Goal: Task Accomplishment & Management: Complete application form

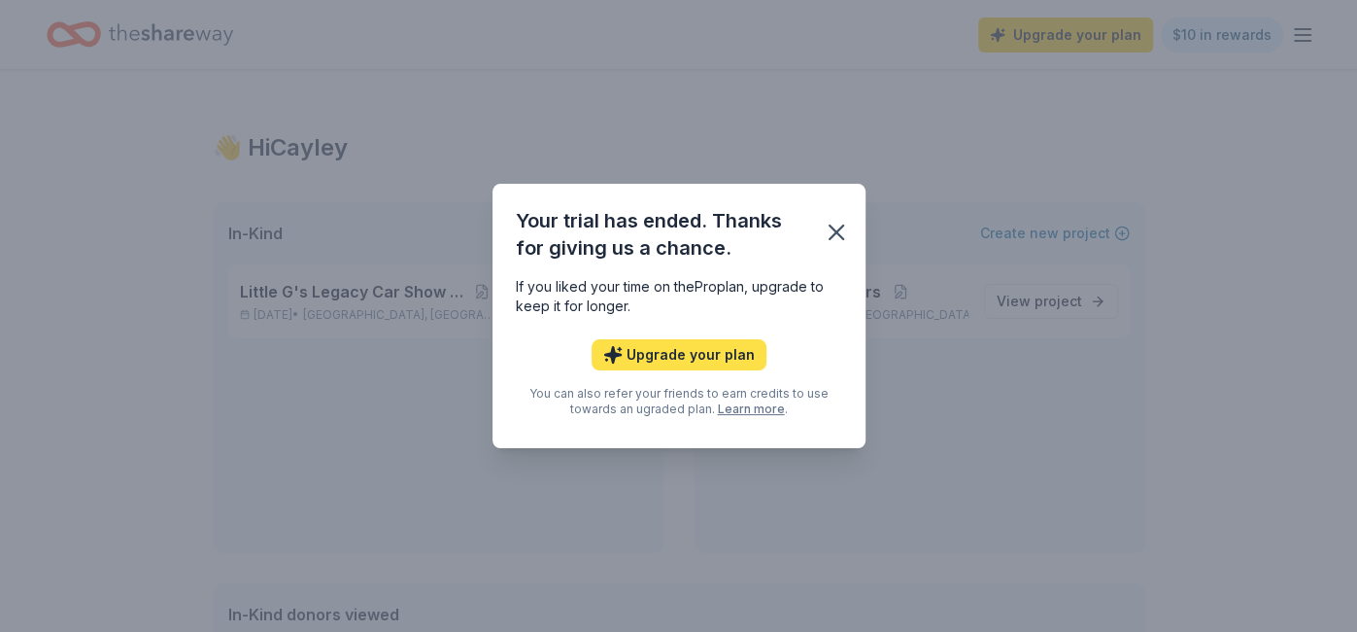
click at [701, 350] on button "Upgrade your plan" at bounding box center [679, 354] width 175 height 31
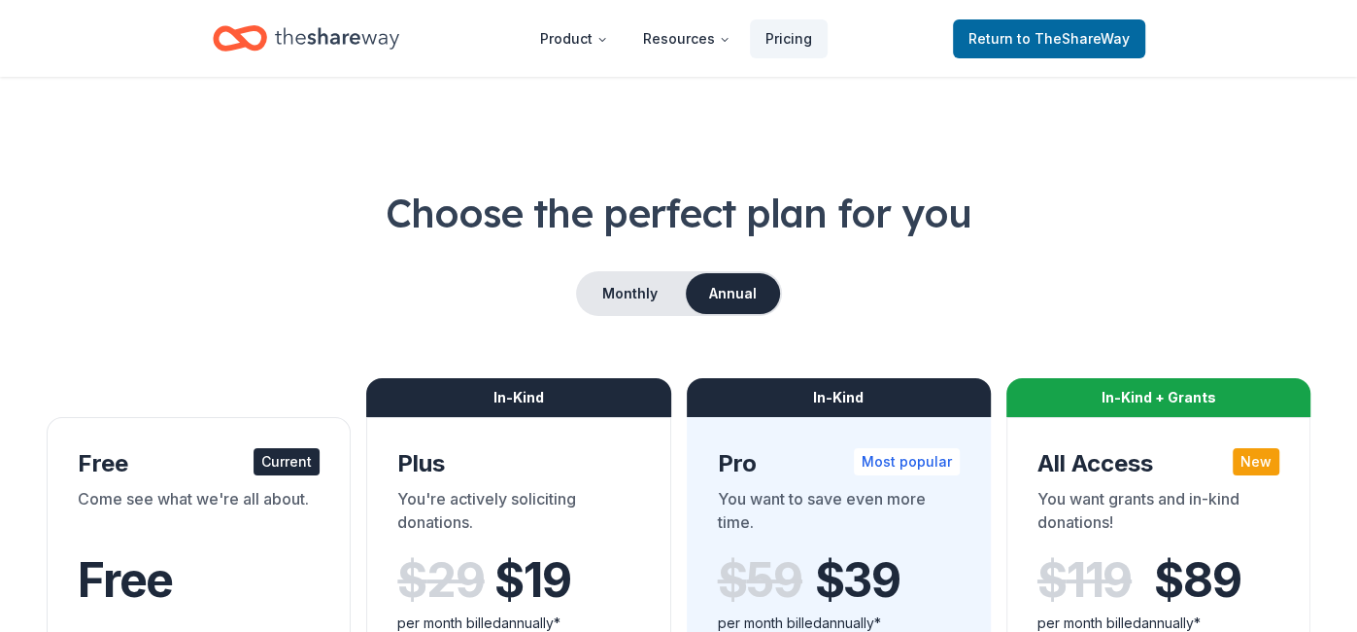
drag, startPoint x: 701, startPoint y: 350, endPoint x: 518, endPoint y: 310, distance: 187.9
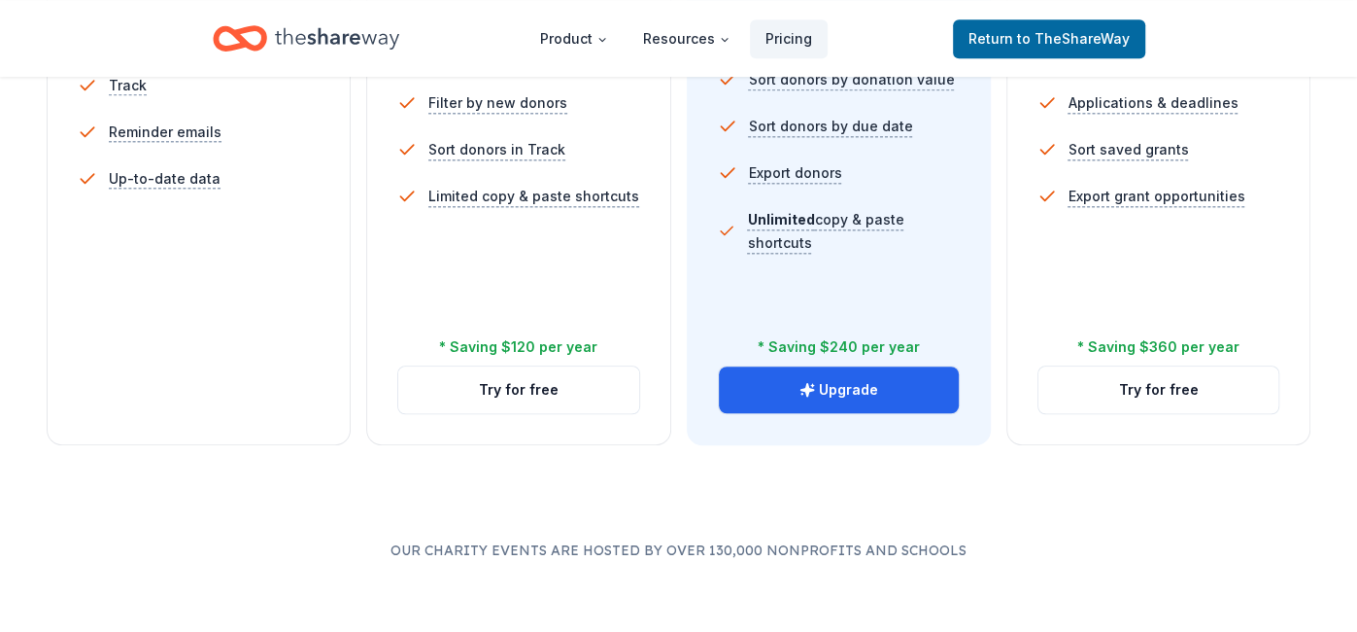
scroll to position [820, 0]
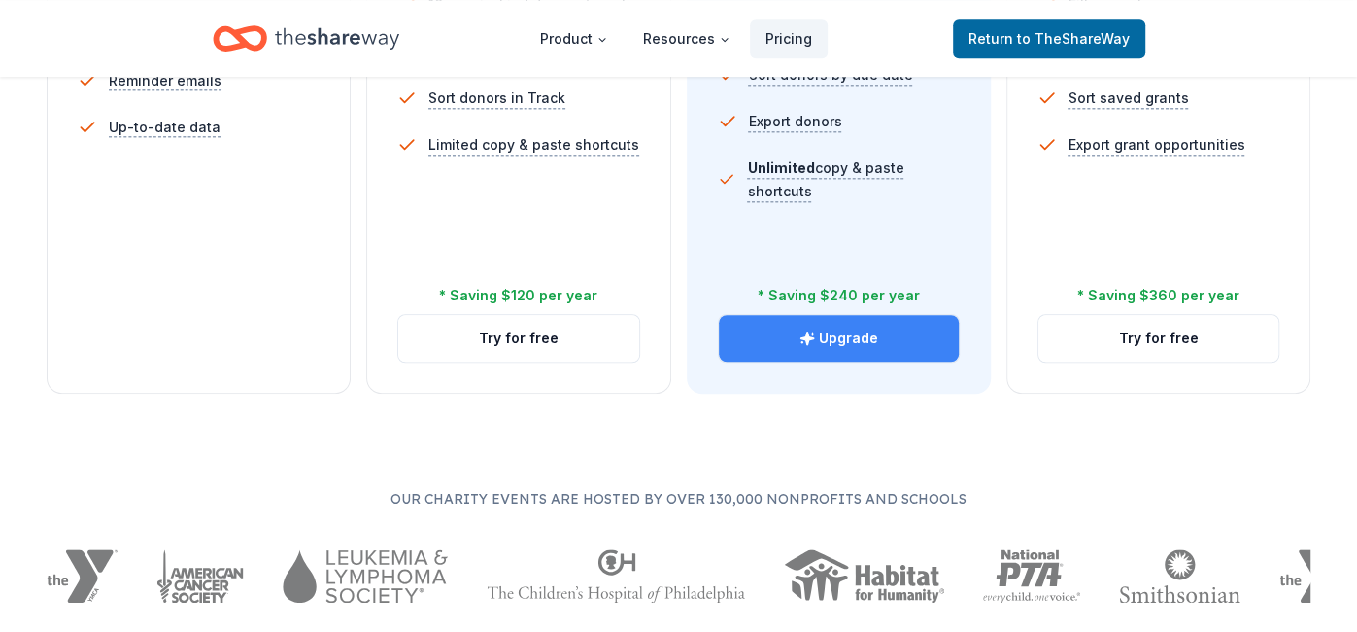
click at [843, 335] on button "Upgrade" at bounding box center [839, 338] width 240 height 47
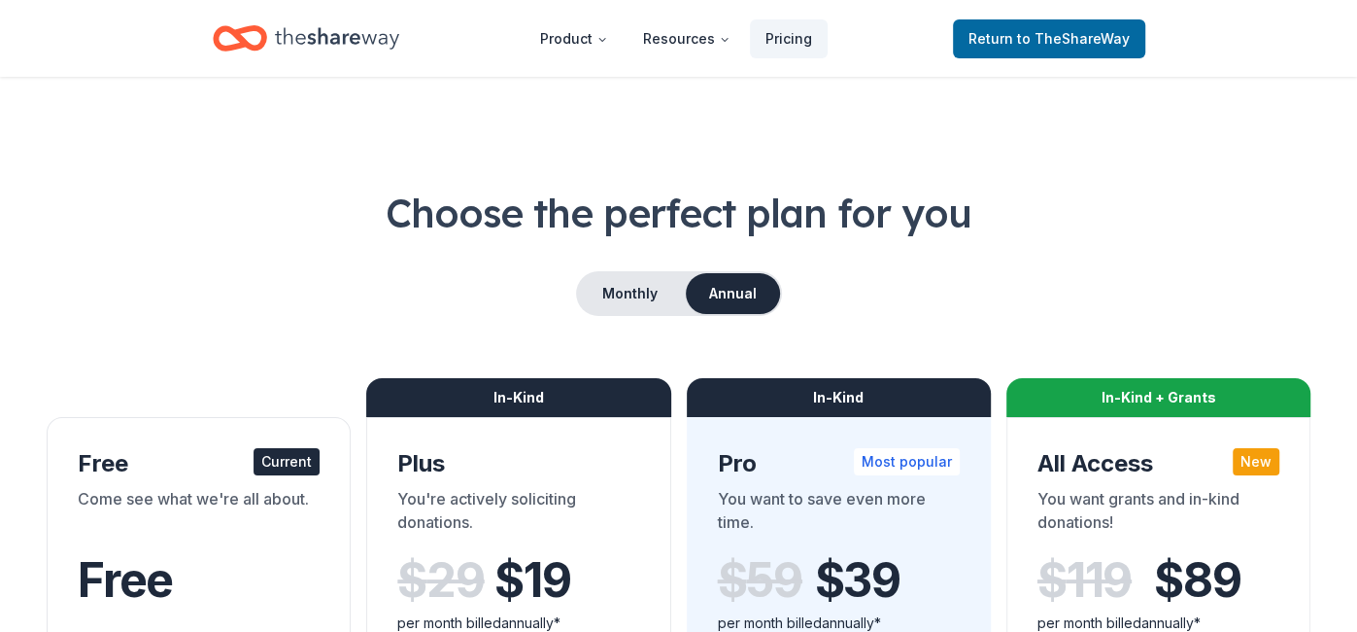
scroll to position [50, 0]
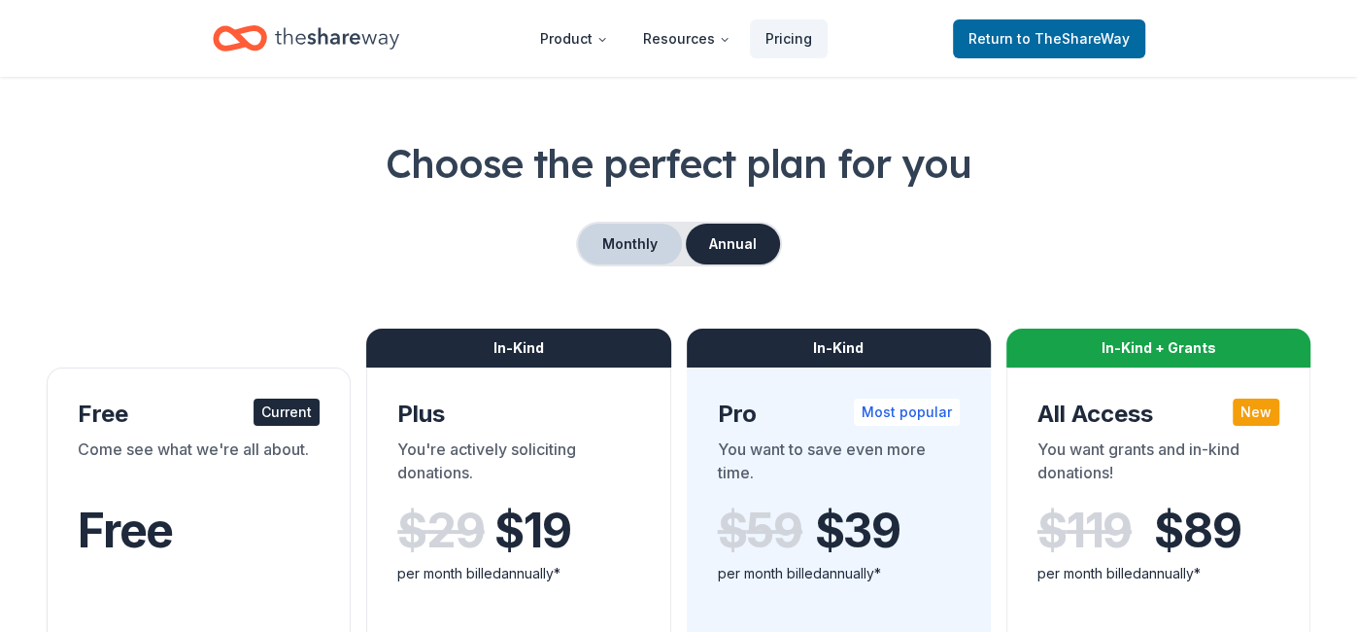
click at [624, 251] on button "Monthly" at bounding box center [630, 243] width 104 height 41
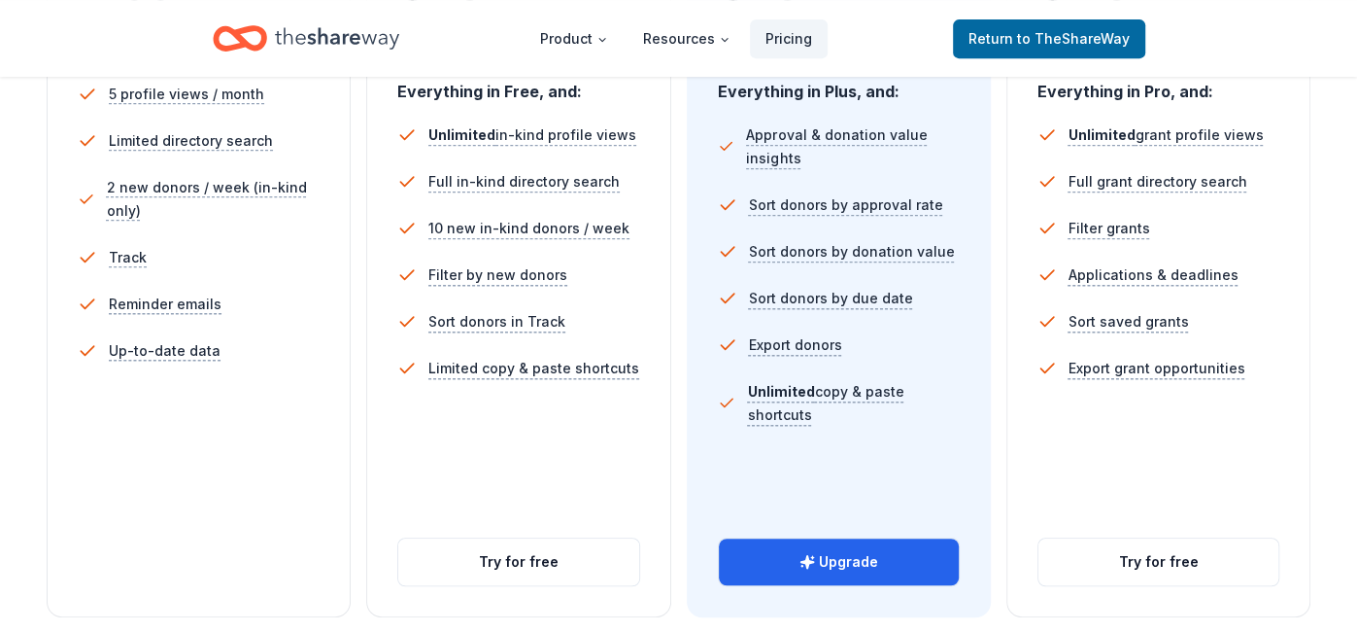
scroll to position [600, 0]
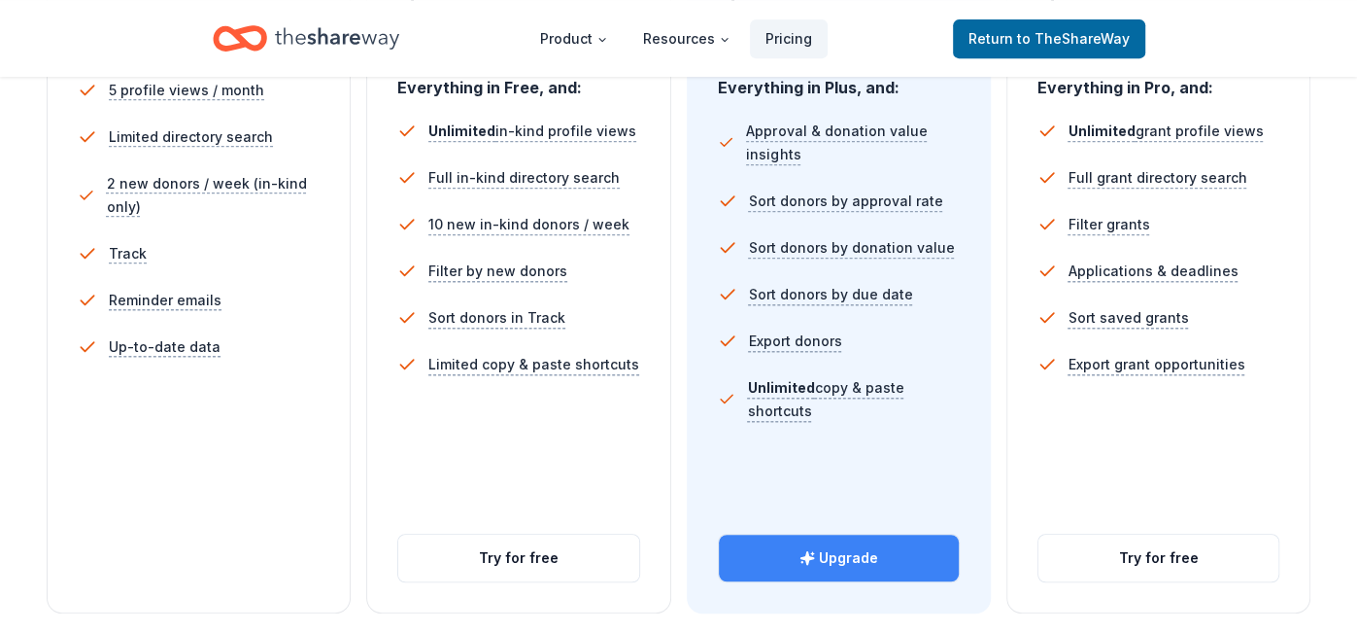
click at [879, 559] on button "Upgrade" at bounding box center [839, 557] width 240 height 47
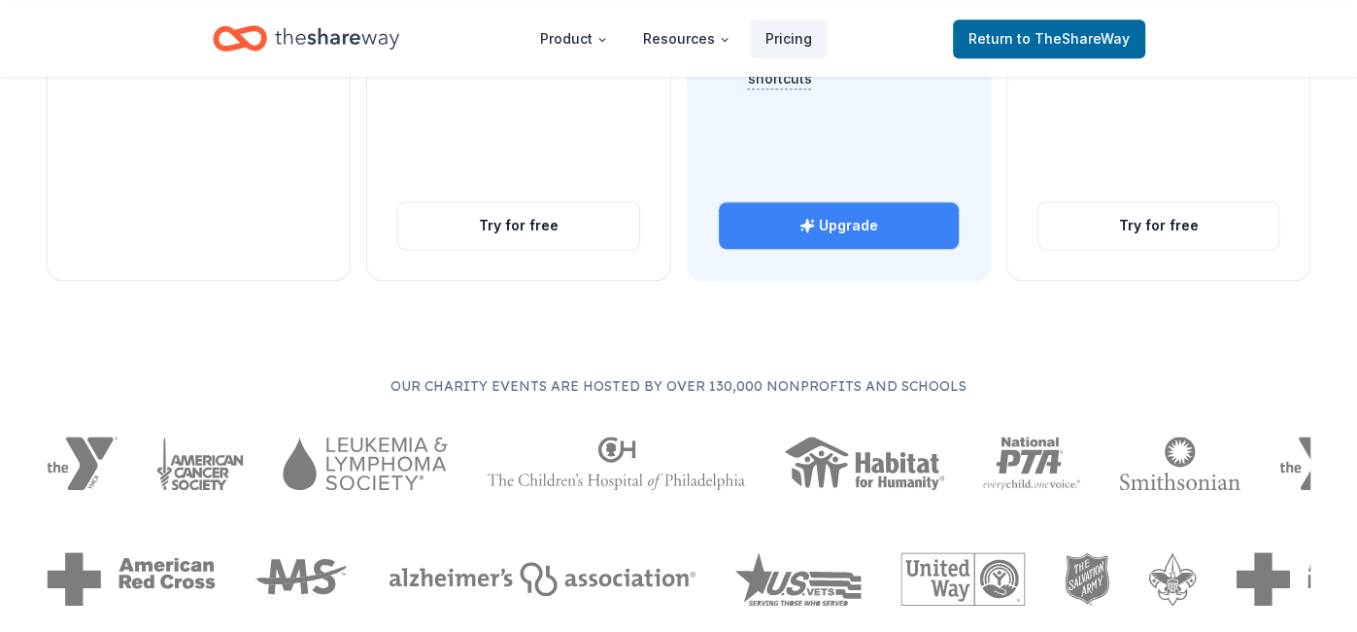
scroll to position [981, 0]
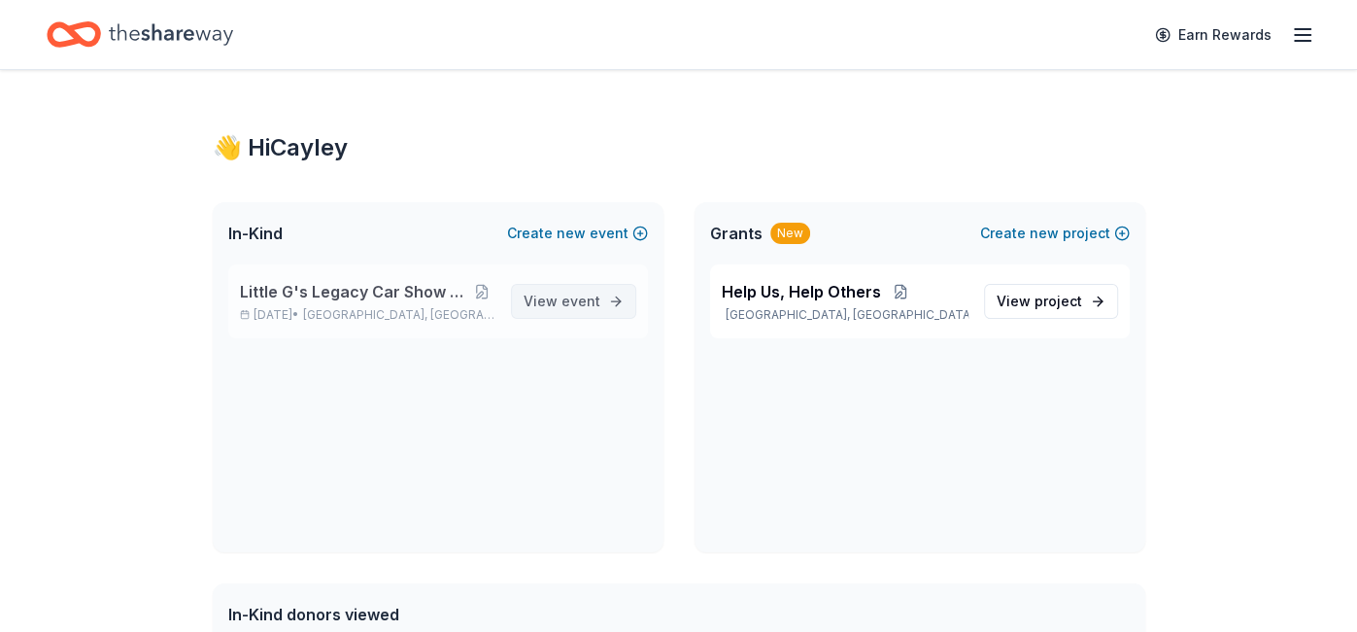
click at [560, 305] on span "View event" at bounding box center [562, 301] width 77 height 23
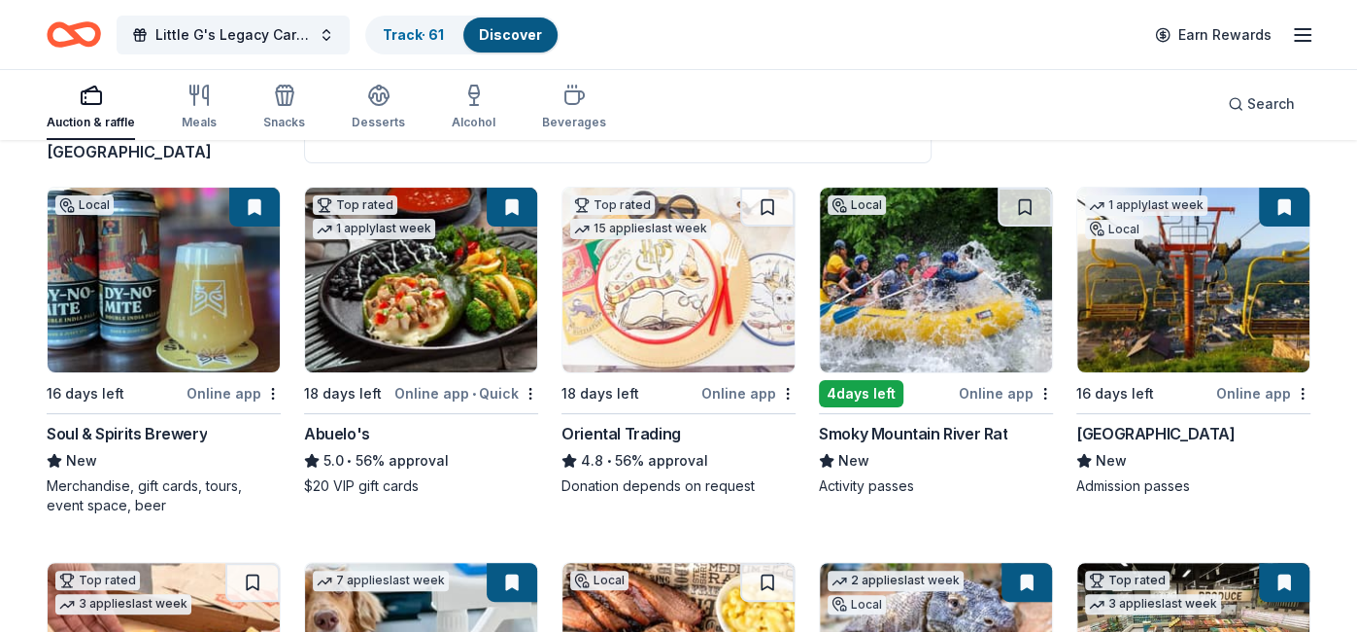
scroll to position [173, 0]
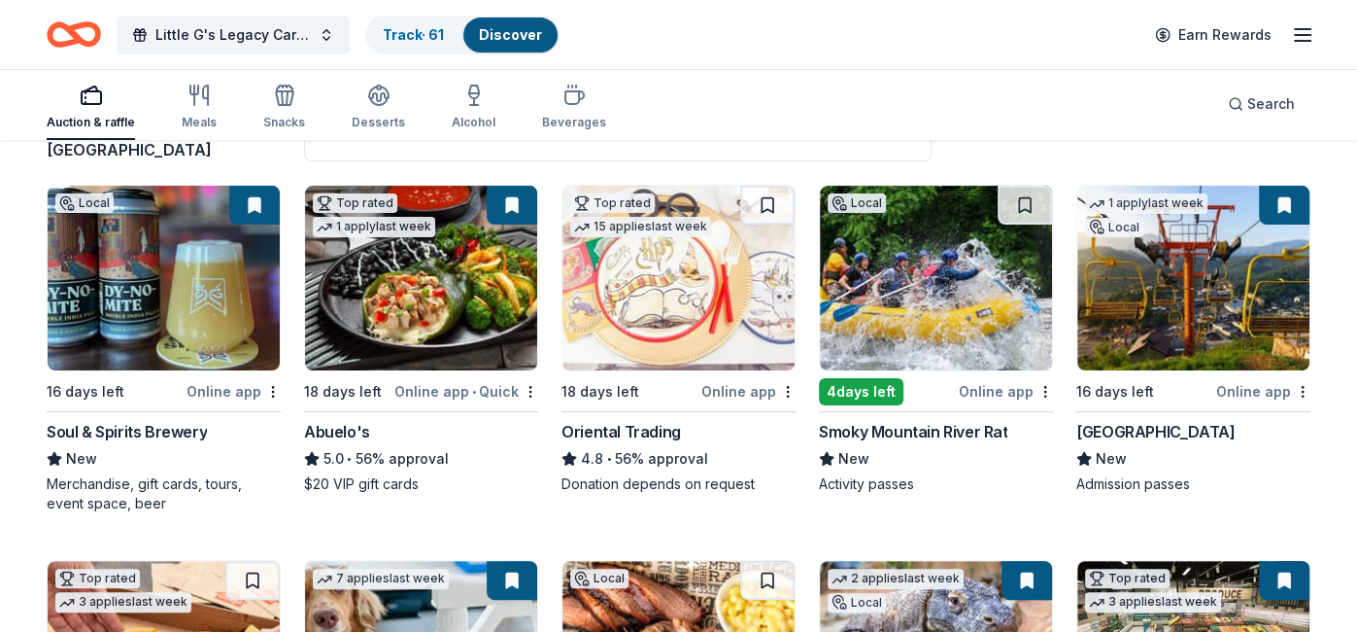
click at [910, 427] on div "Smoky Mountain River Rat" at bounding box center [913, 431] width 188 height 23
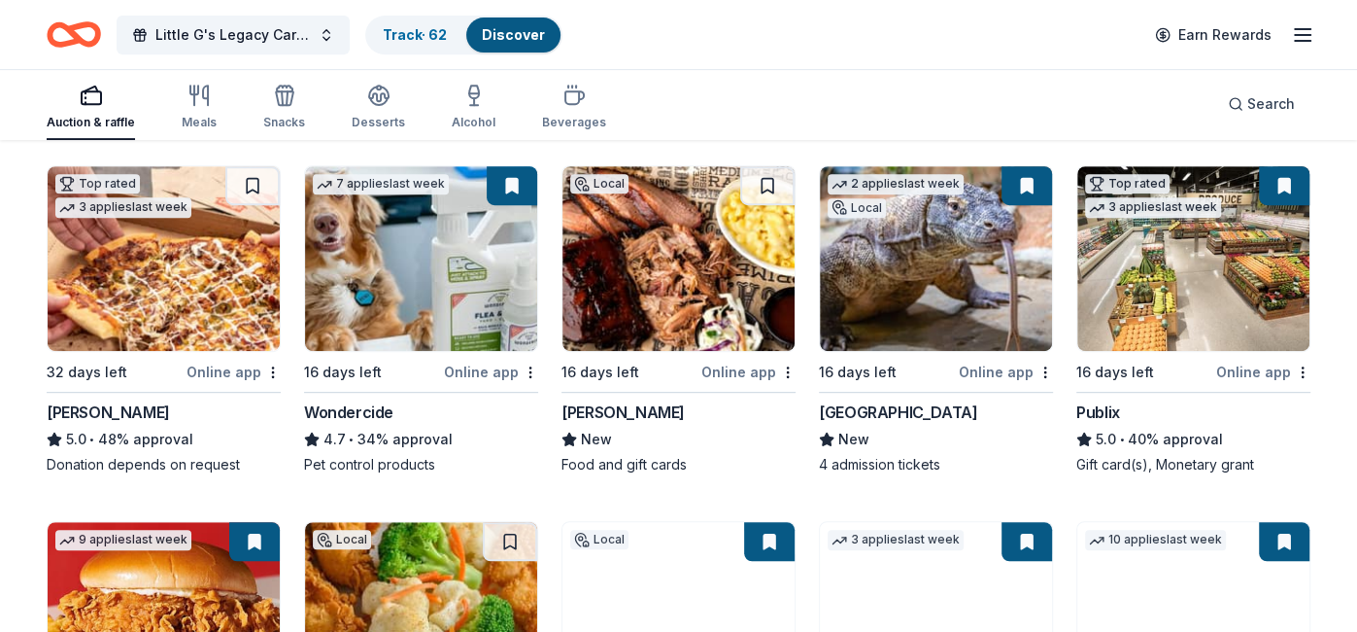
scroll to position [577, 0]
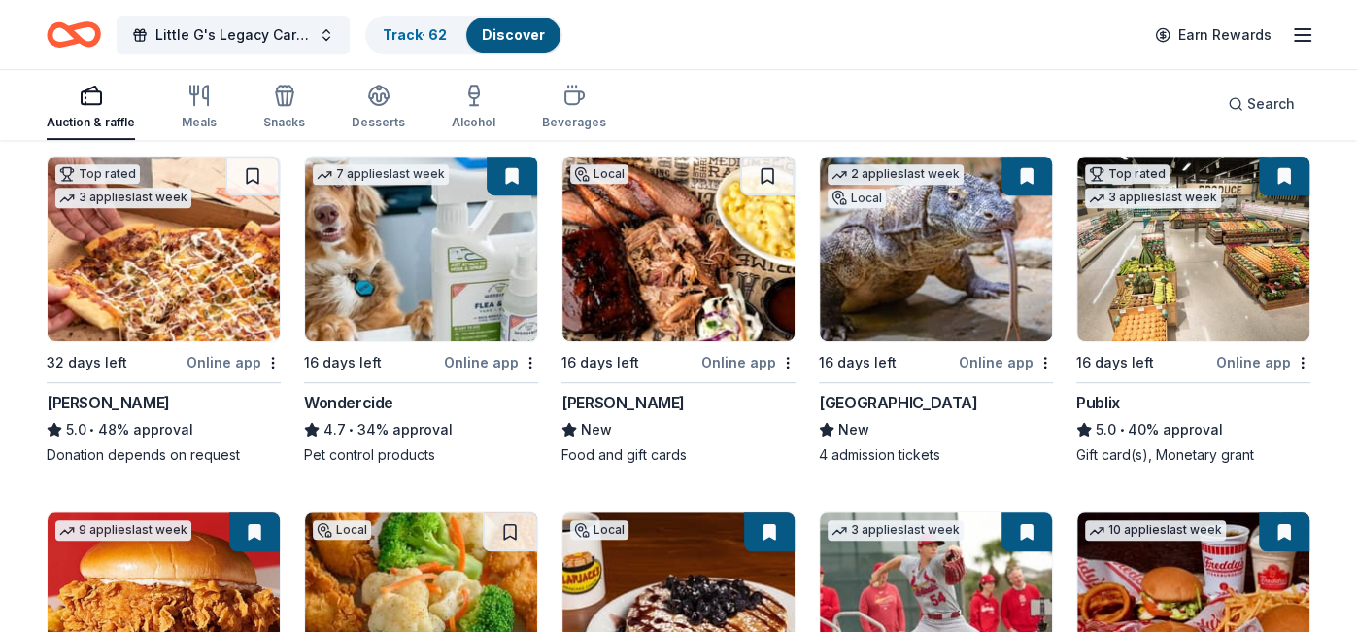
click at [1025, 181] on button at bounding box center [1027, 175] width 51 height 39
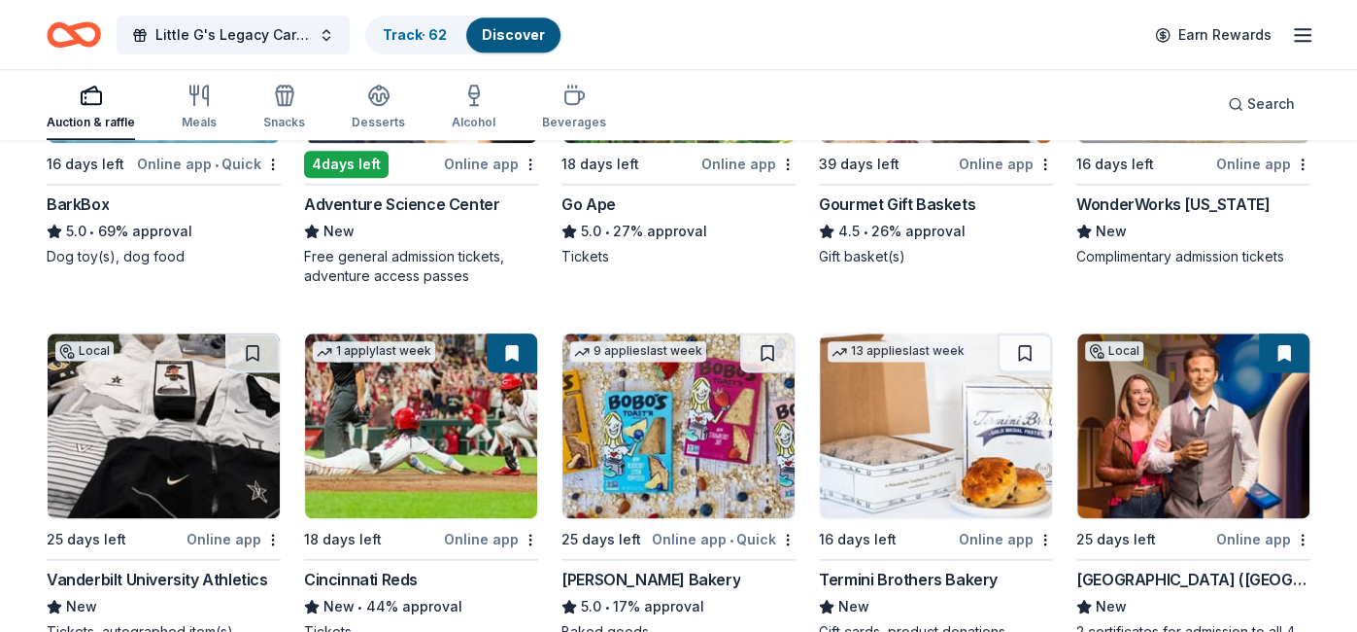
scroll to position [0, 0]
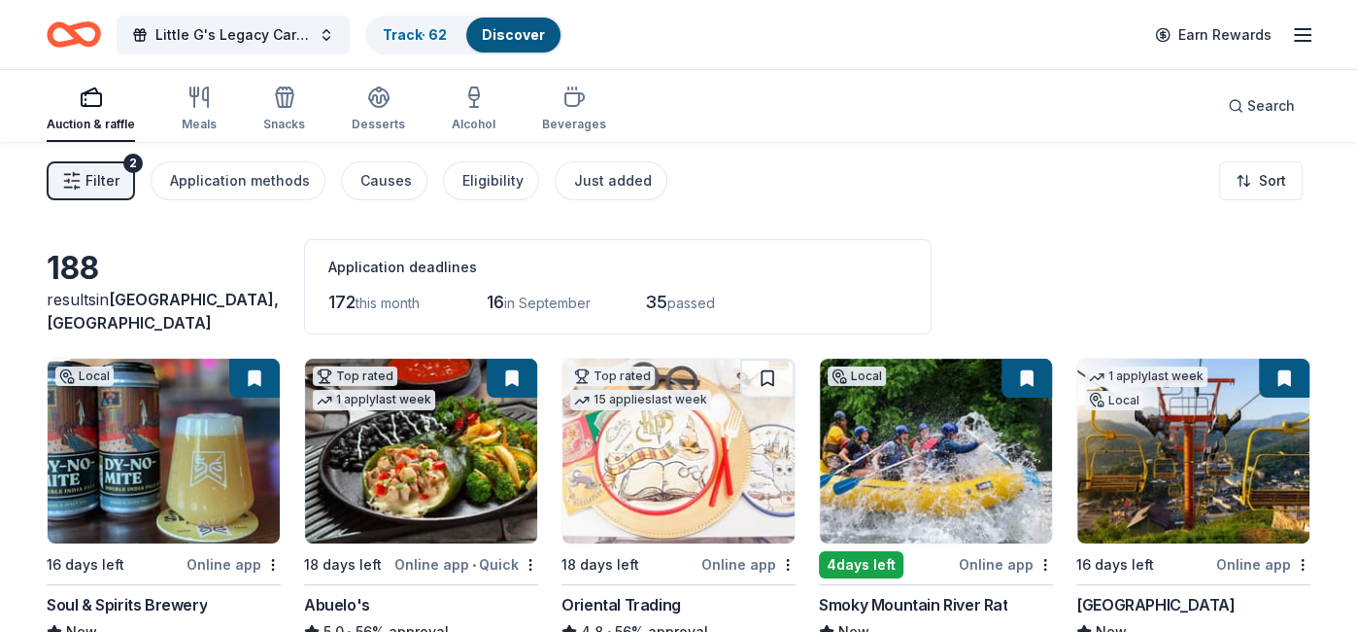
click at [96, 165] on button "Filter 2" at bounding box center [91, 180] width 88 height 39
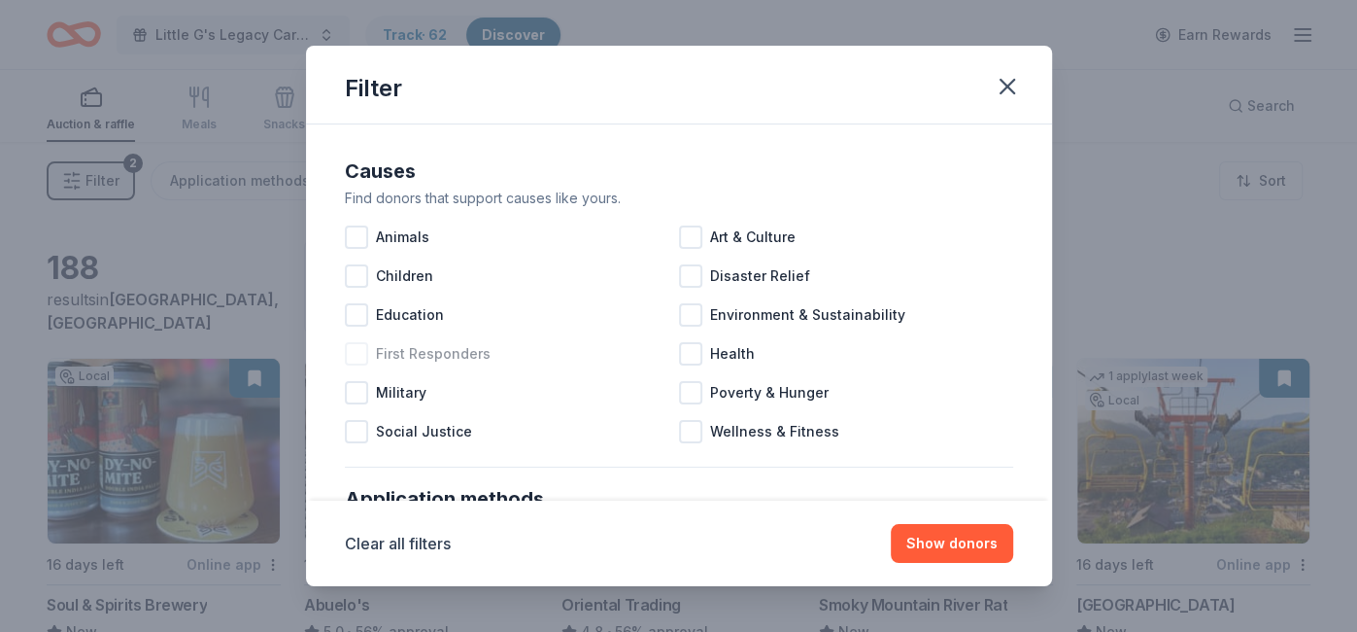
click at [477, 349] on span "First Responders" at bounding box center [433, 353] width 115 height 23
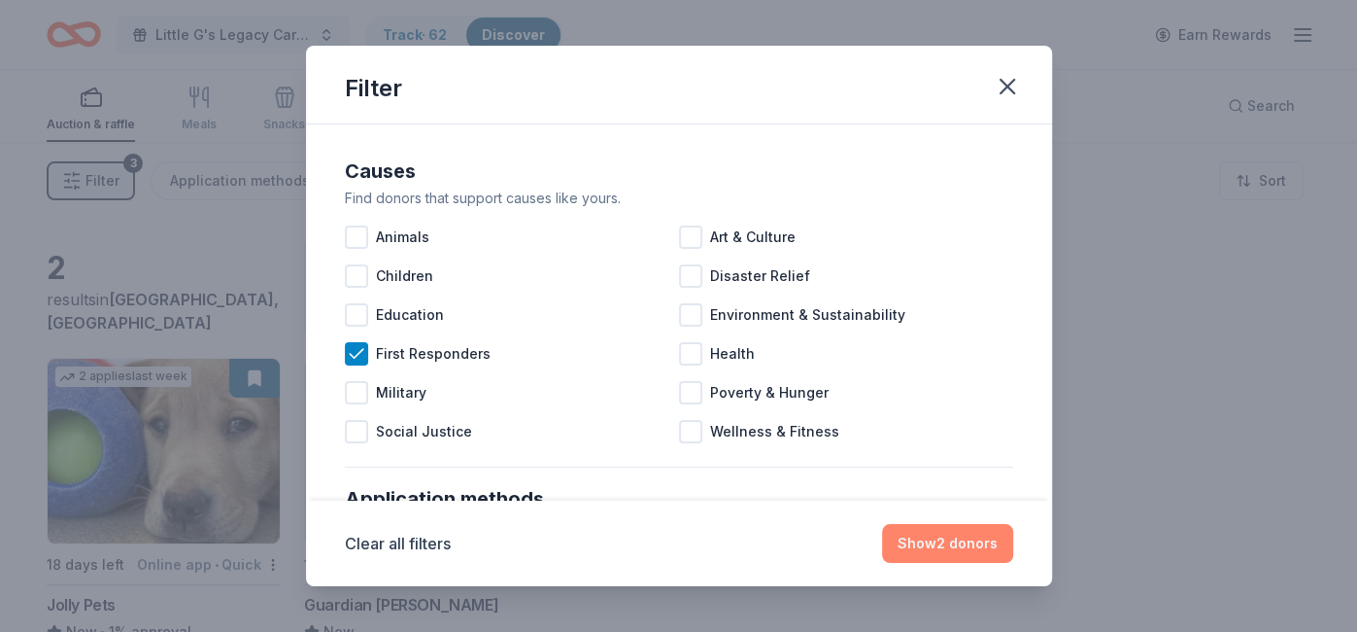
click at [939, 539] on button "Show 2 donors" at bounding box center [947, 543] width 131 height 39
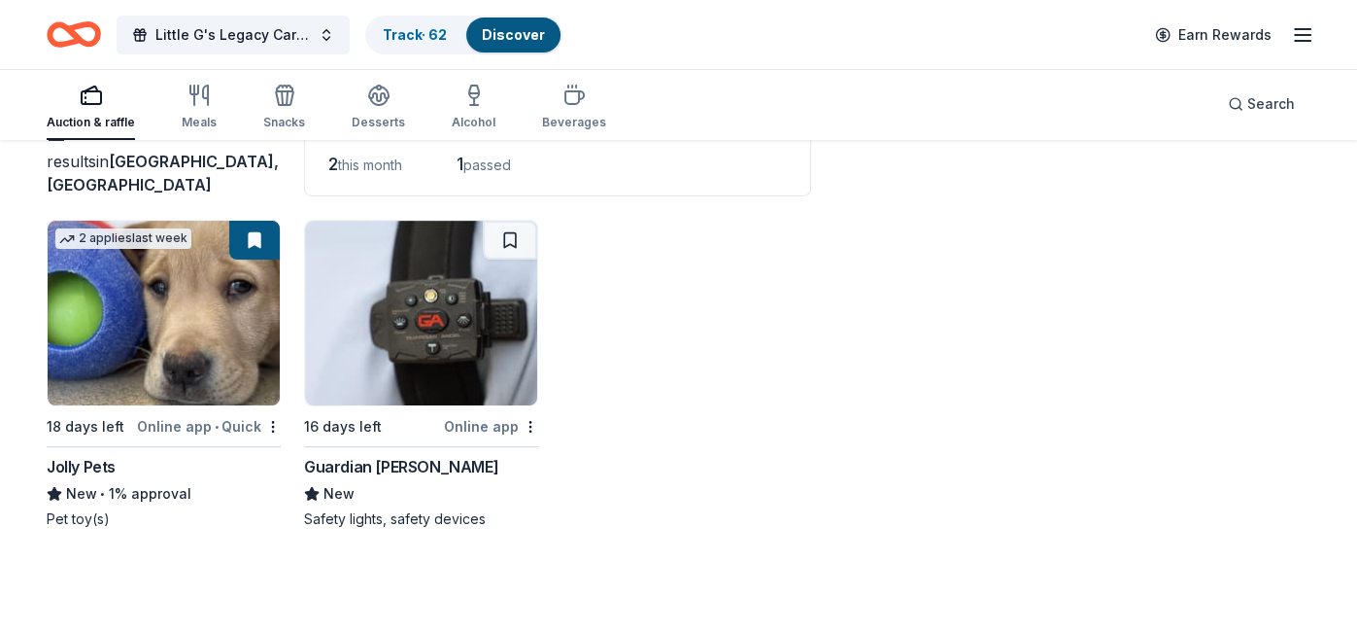
scroll to position [141, 0]
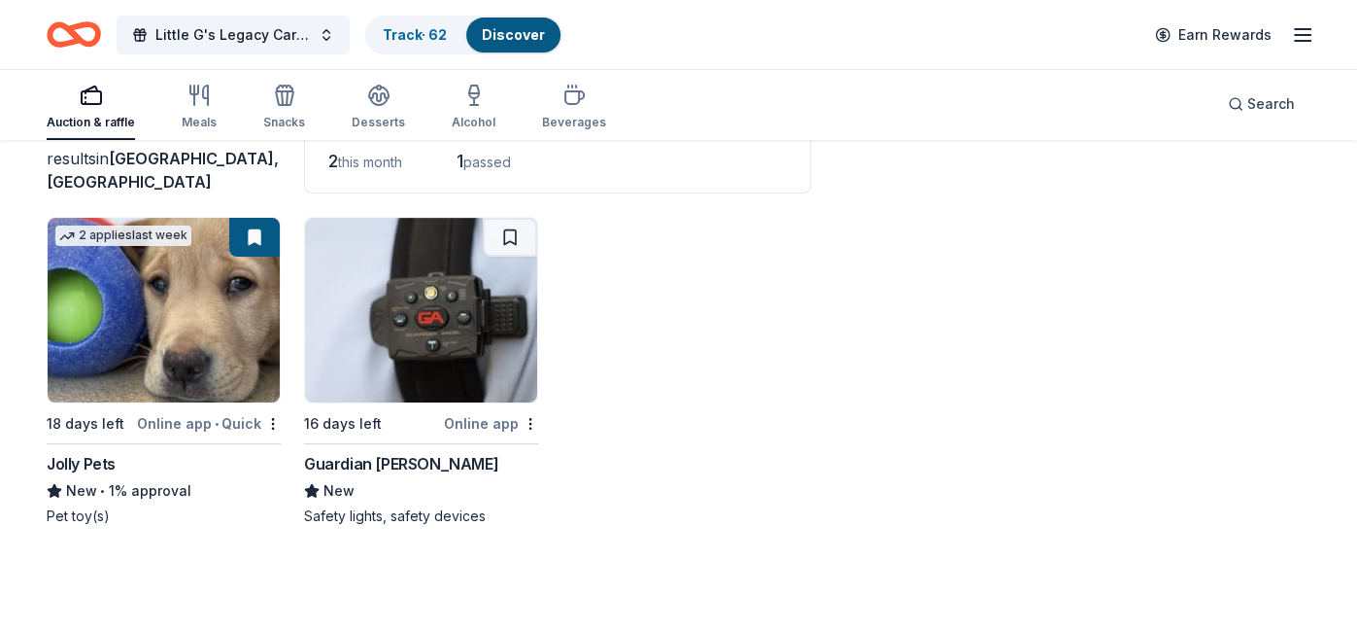
click at [391, 458] on div "Guardian Angel Device" at bounding box center [401, 463] width 194 height 23
click at [375, 102] on icon "button" at bounding box center [378, 95] width 23 height 23
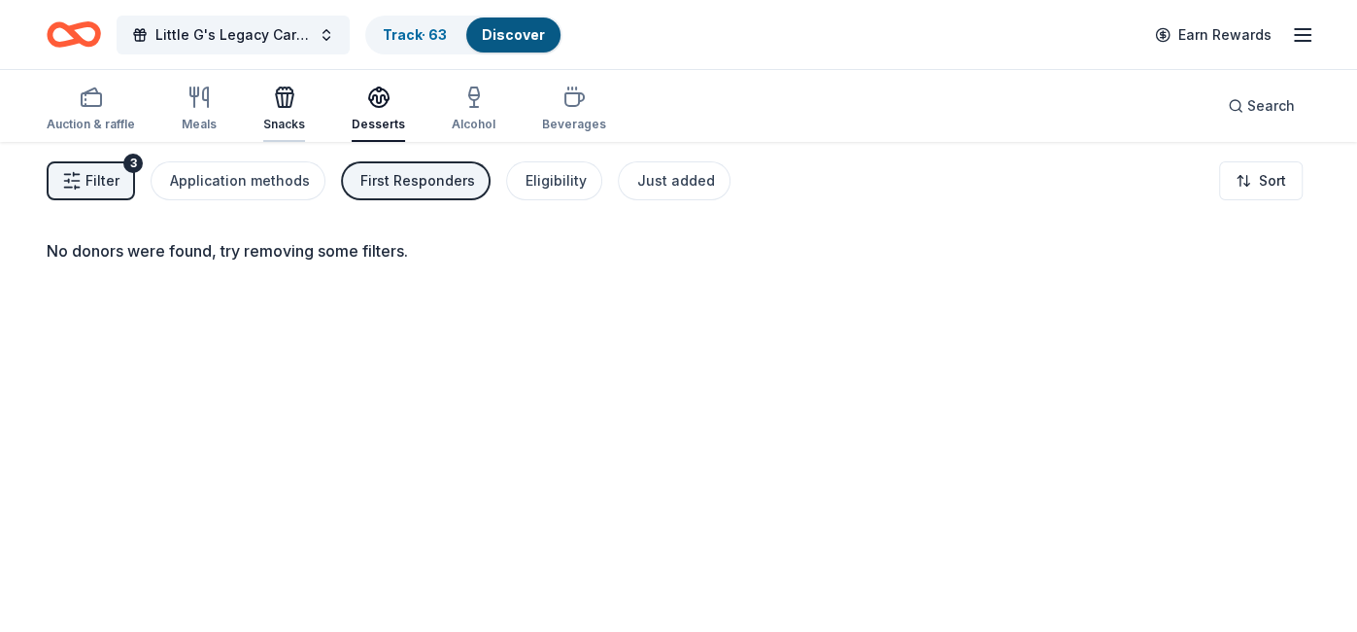
click at [290, 128] on div "Snacks" at bounding box center [284, 125] width 42 height 16
click at [192, 117] on div "Meals" at bounding box center [199, 125] width 35 height 16
click at [87, 111] on div "Auction & raffle" at bounding box center [91, 108] width 88 height 47
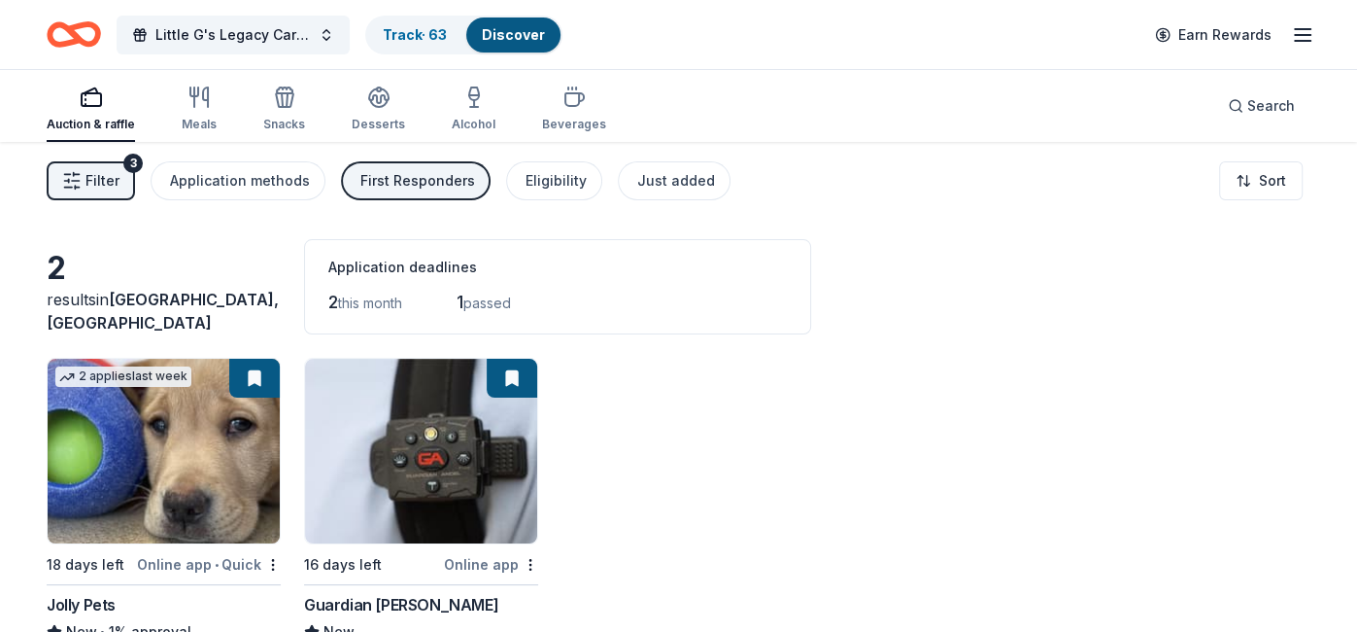
click at [113, 190] on span "Filter" at bounding box center [102, 180] width 34 height 23
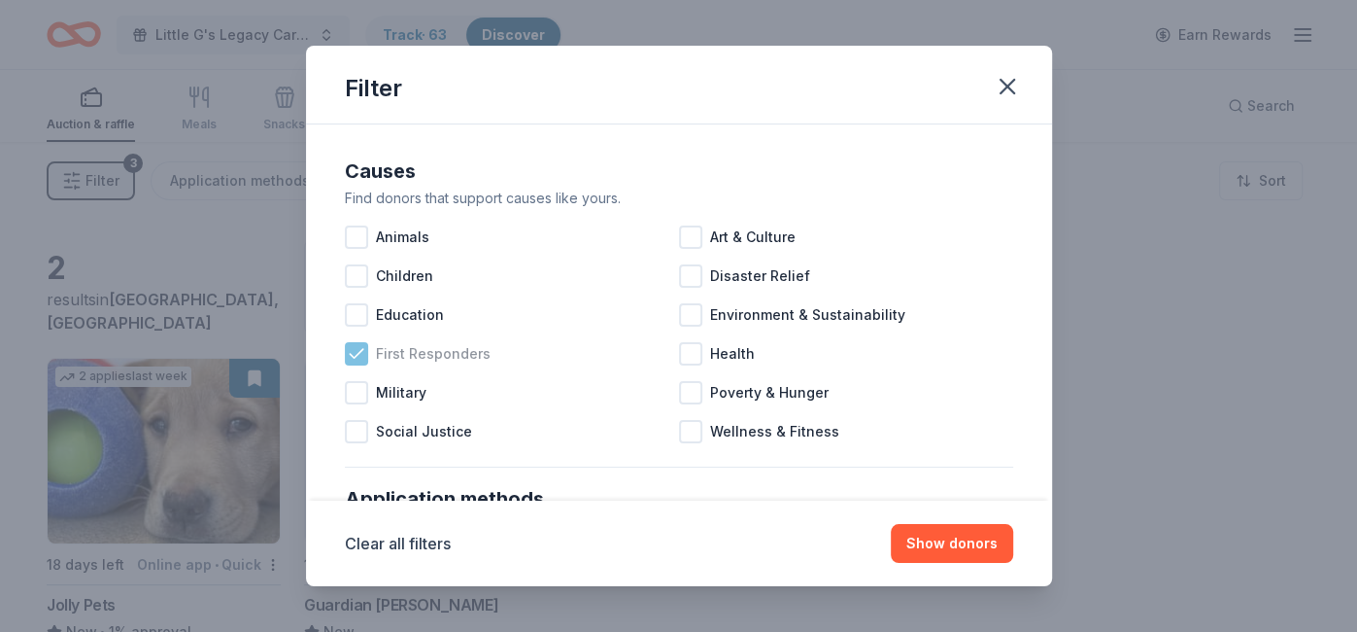
click at [455, 363] on span "First Responders" at bounding box center [433, 353] width 115 height 23
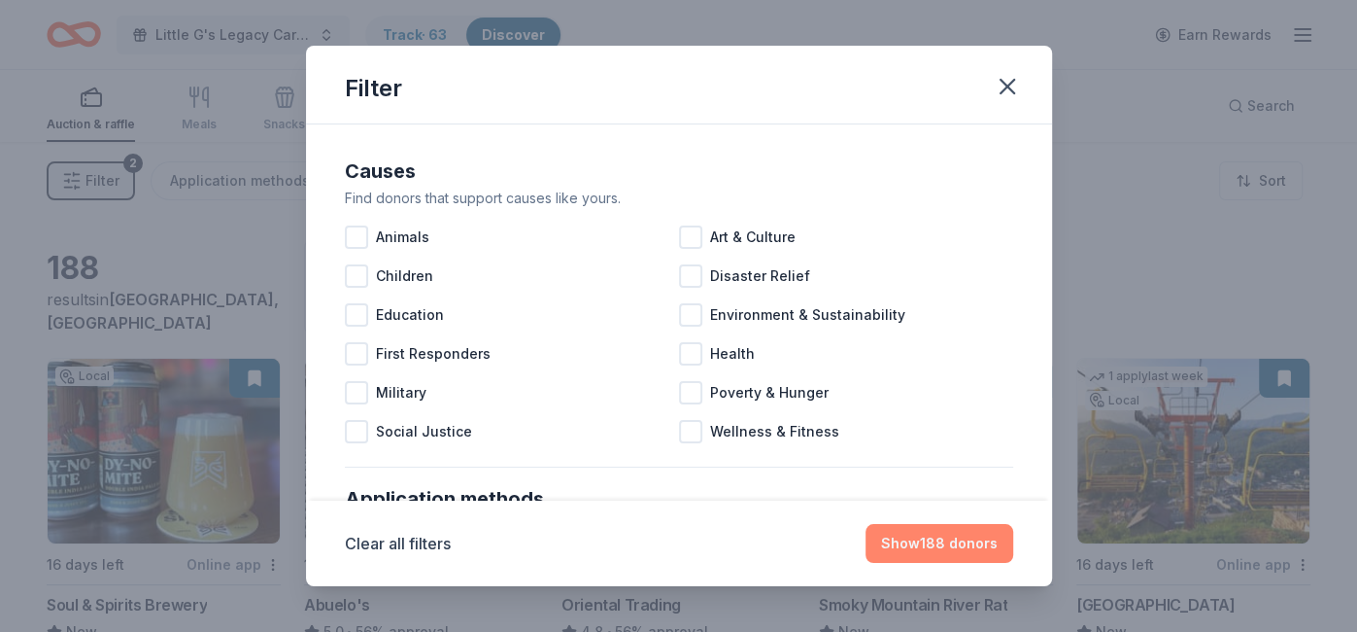
click at [950, 561] on button "Show 188 donors" at bounding box center [940, 543] width 148 height 39
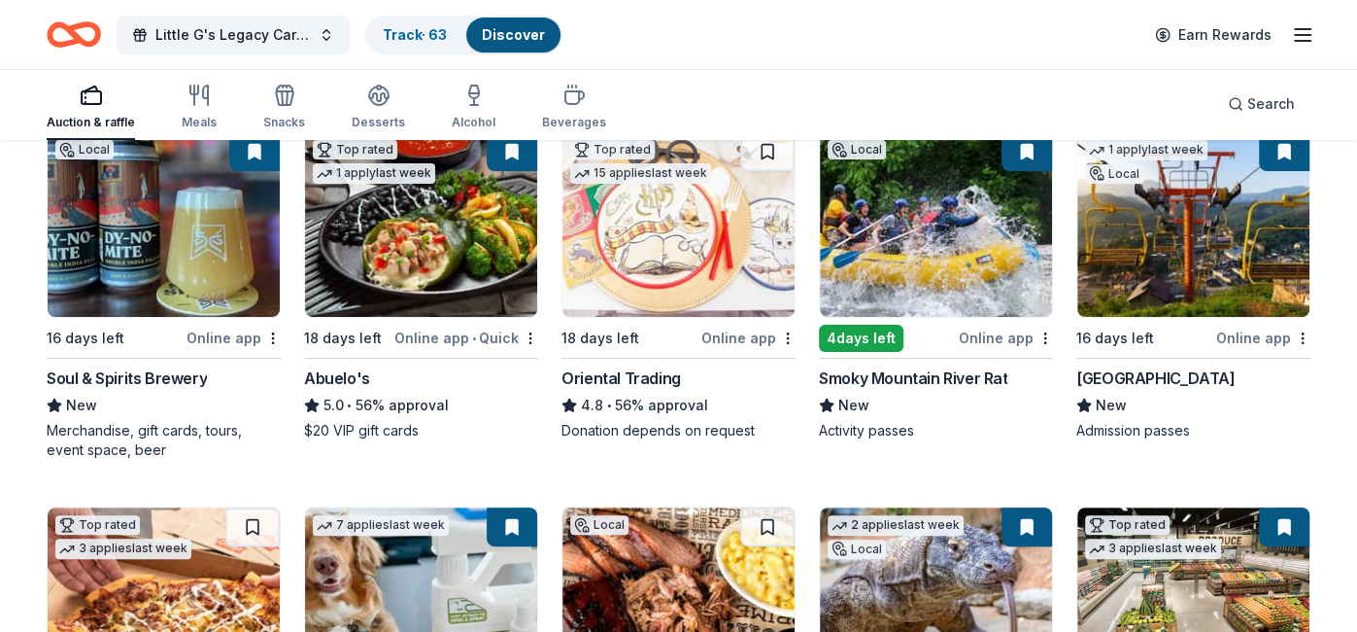
scroll to position [227, 0]
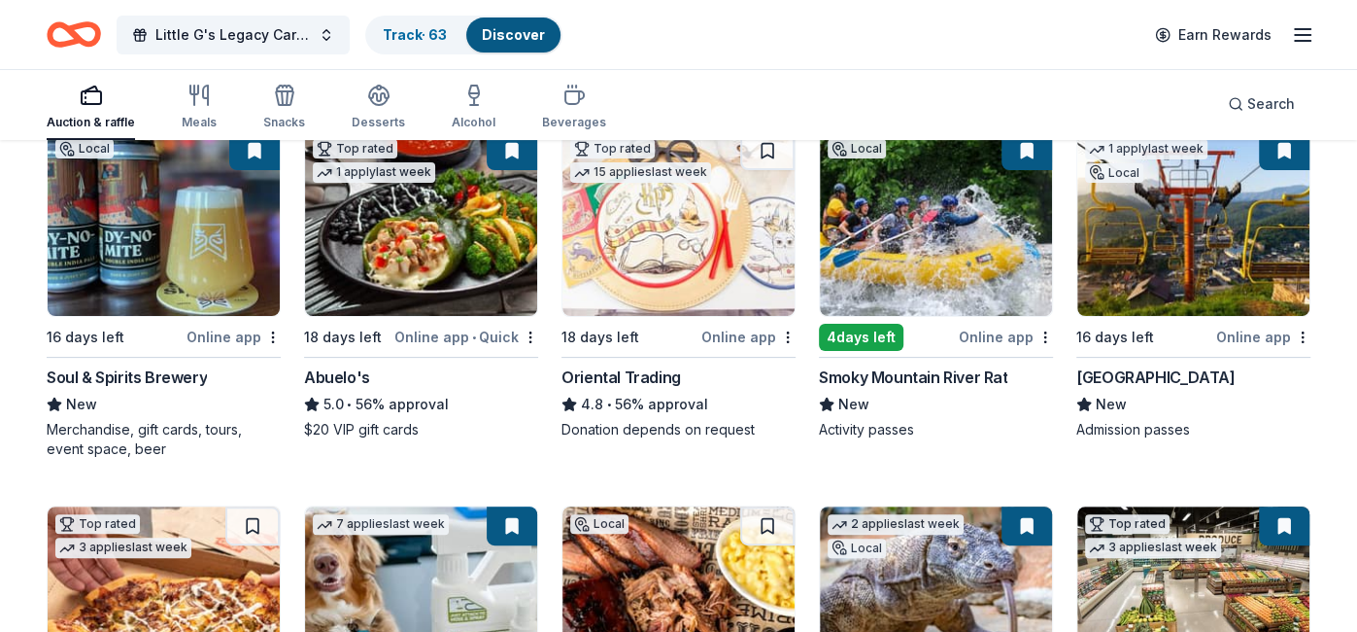
click at [1110, 402] on span "New" at bounding box center [1111, 404] width 31 height 23
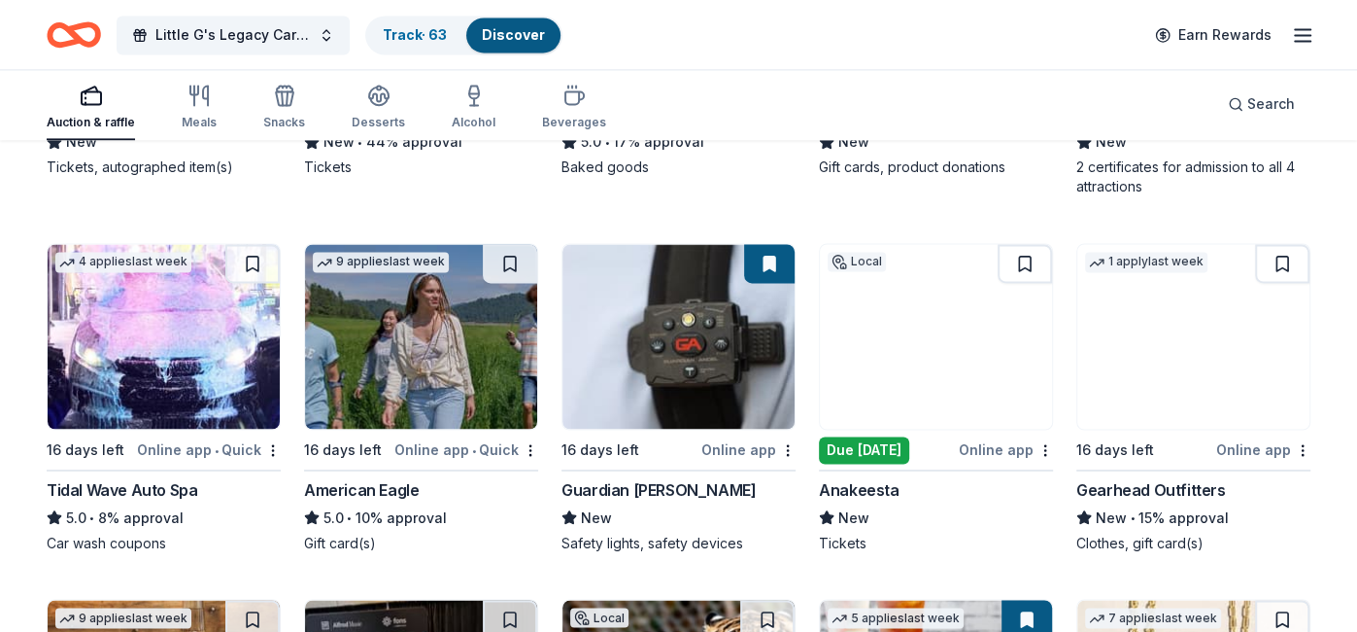
scroll to position [1973, 0]
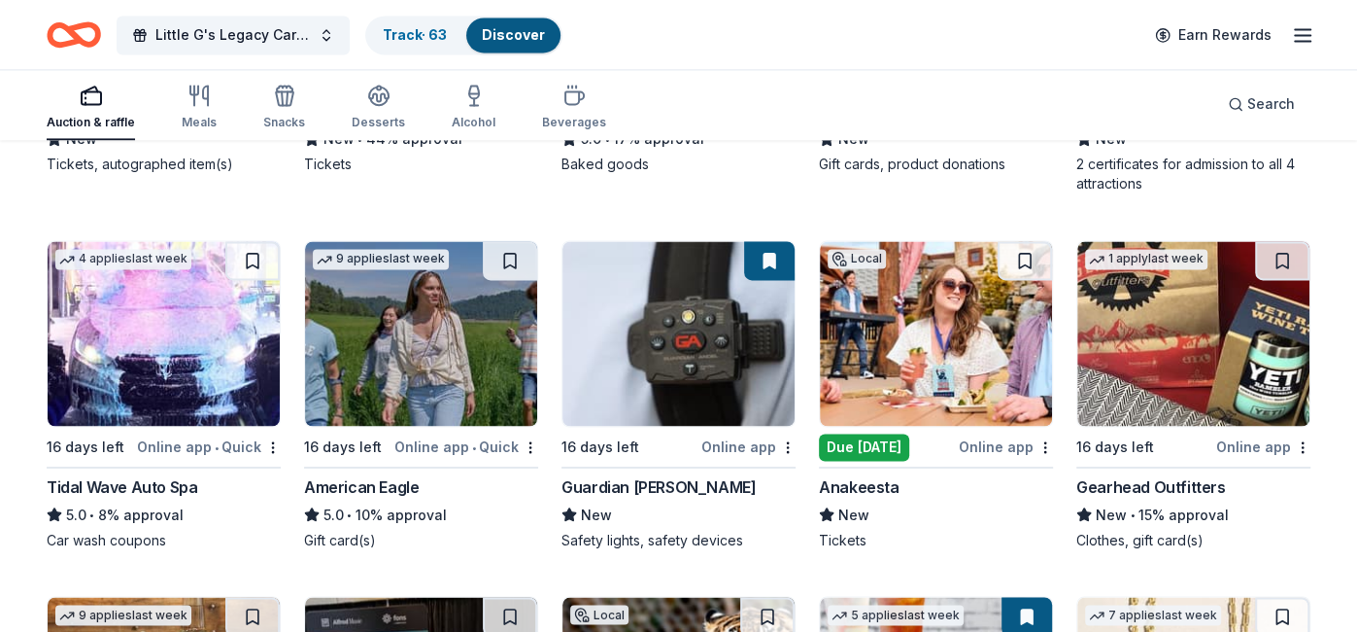
click at [892, 468] on div "Local Due tomorrow Online app Anakeesta New Tickets" at bounding box center [936, 394] width 234 height 309
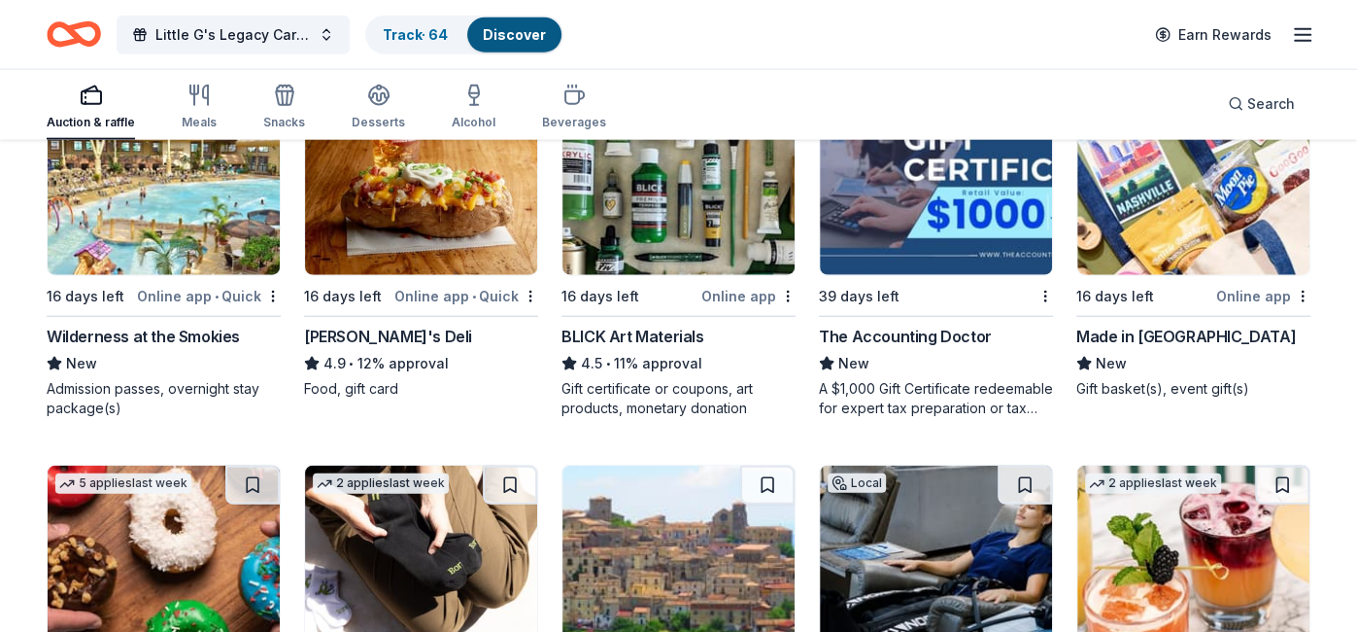
scroll to position [3213, 0]
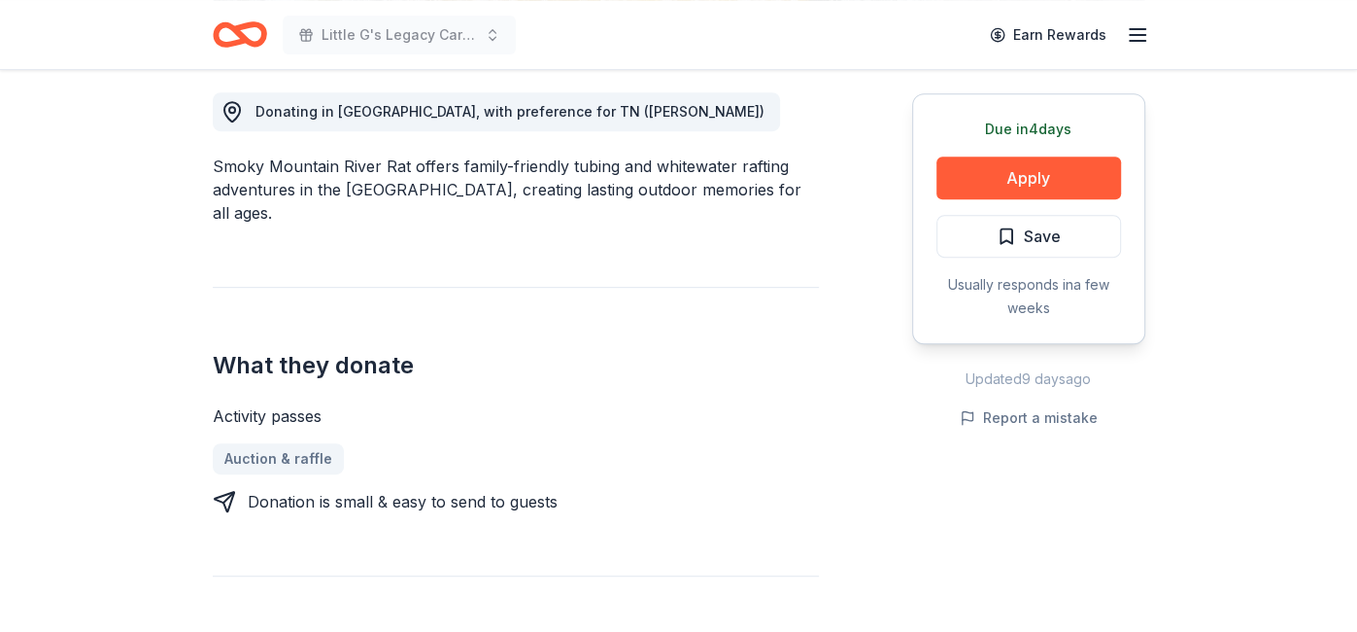
scroll to position [543, 0]
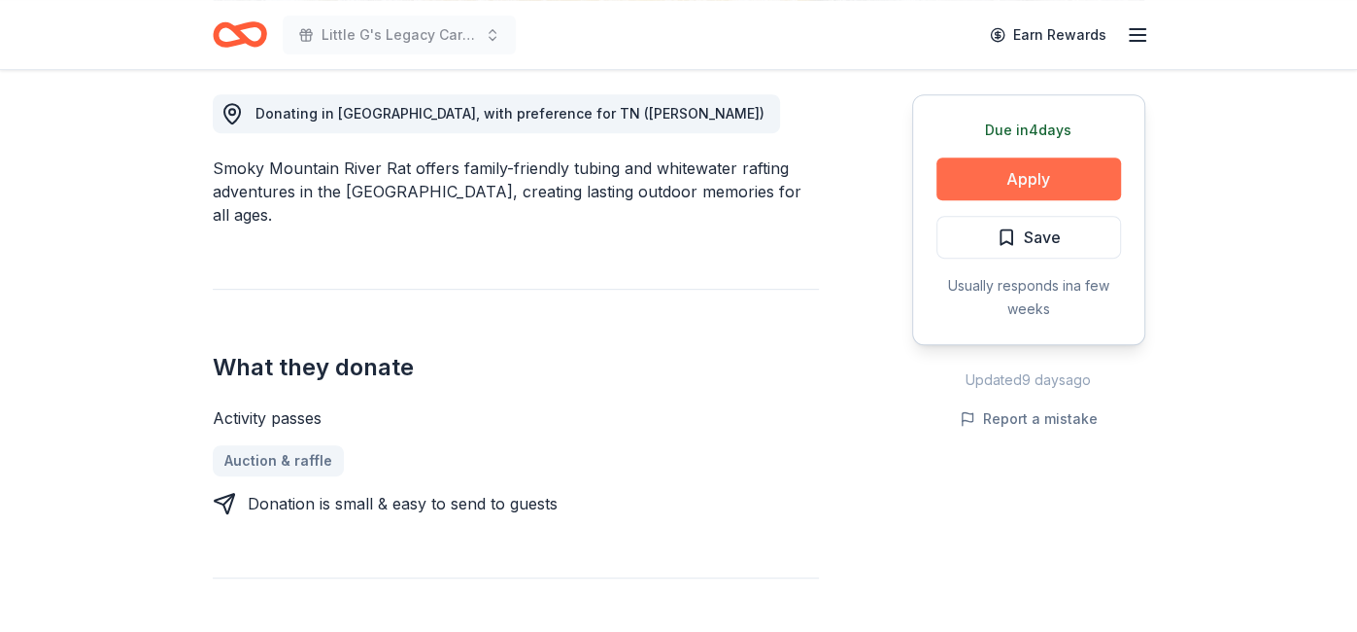
click at [990, 174] on button "Apply" at bounding box center [1029, 178] width 185 height 43
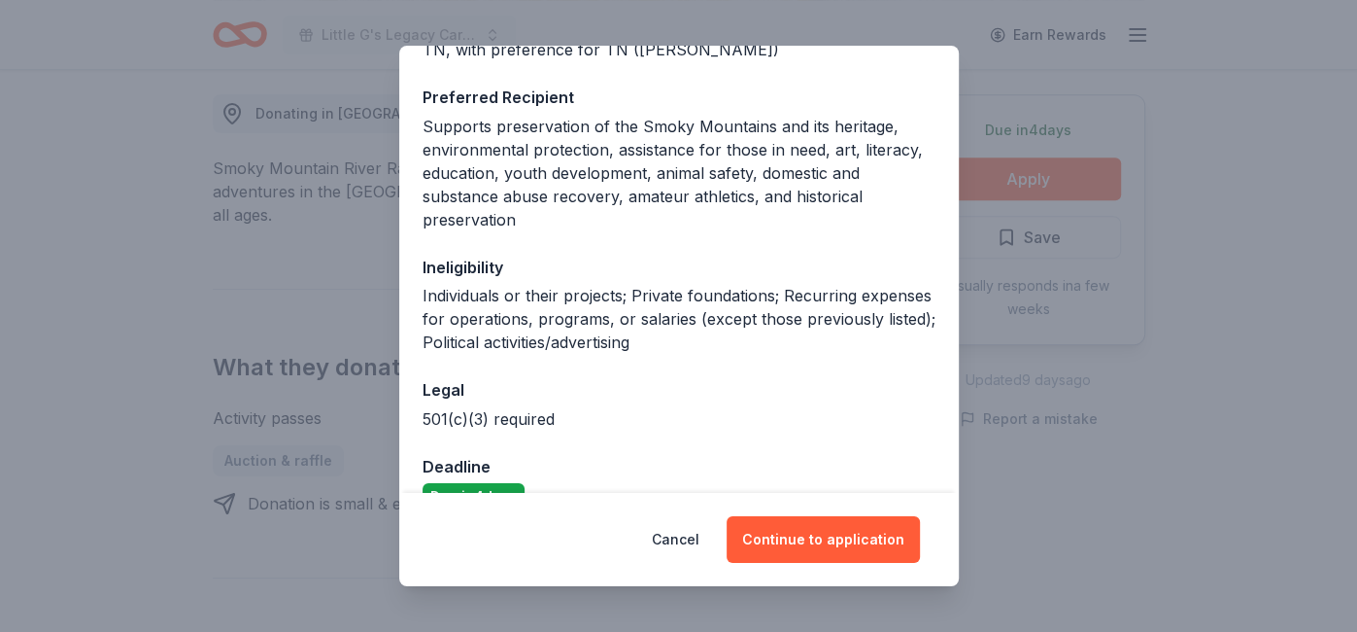
scroll to position [311, 0]
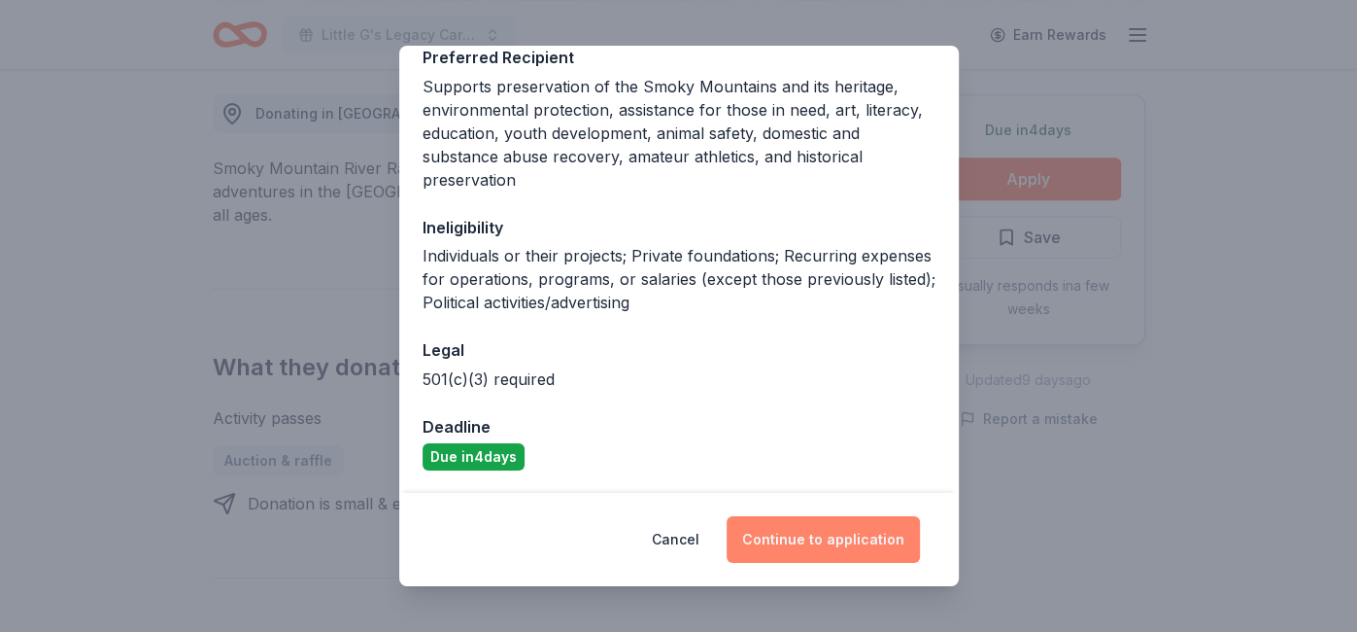
click at [782, 549] on button "Continue to application" at bounding box center [823, 539] width 193 height 47
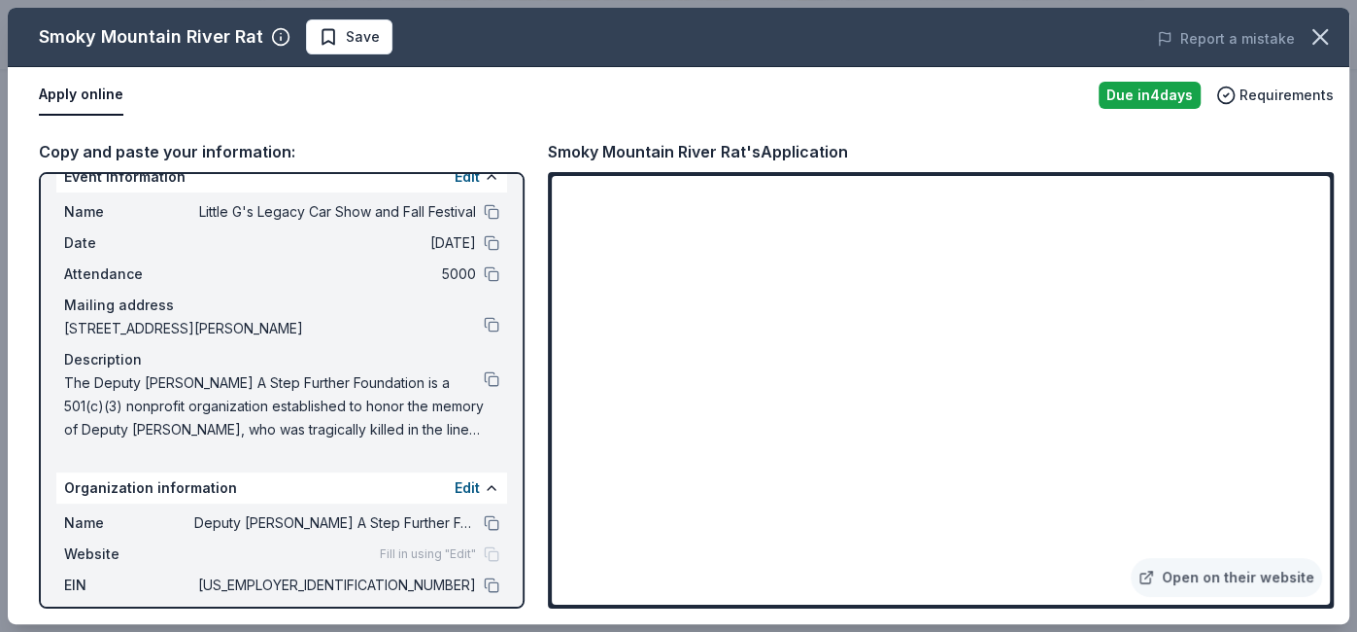
scroll to position [0, 0]
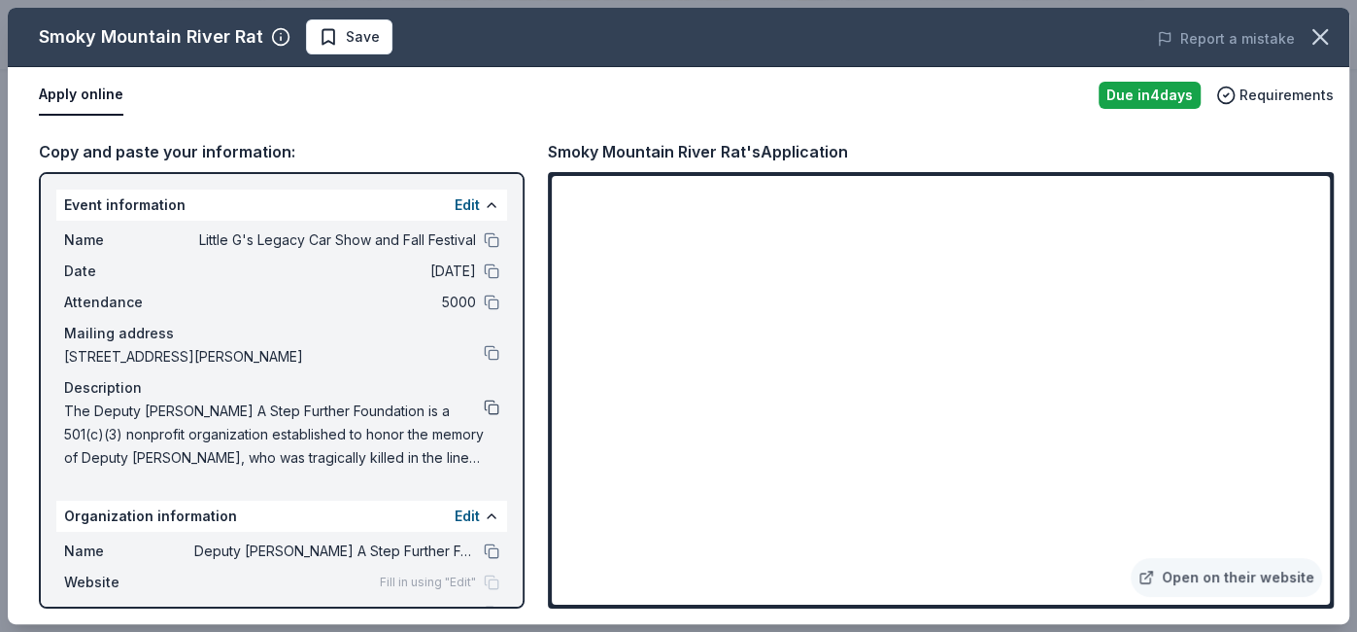
click at [495, 404] on button at bounding box center [492, 407] width 16 height 16
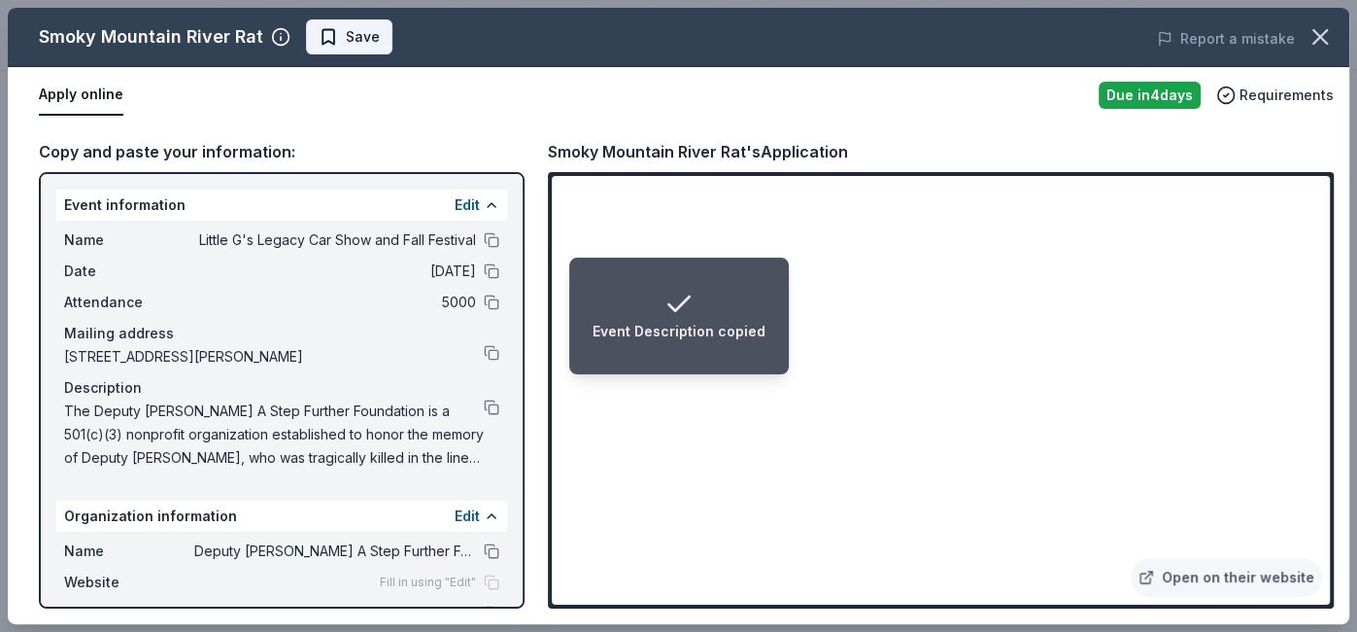
click at [329, 41] on span "Save" at bounding box center [349, 36] width 61 height 23
click at [330, 42] on body "Event Description copied Little G's Legacy Car Show and Fall Festival Earn Rewa…" at bounding box center [678, 316] width 1357 height 632
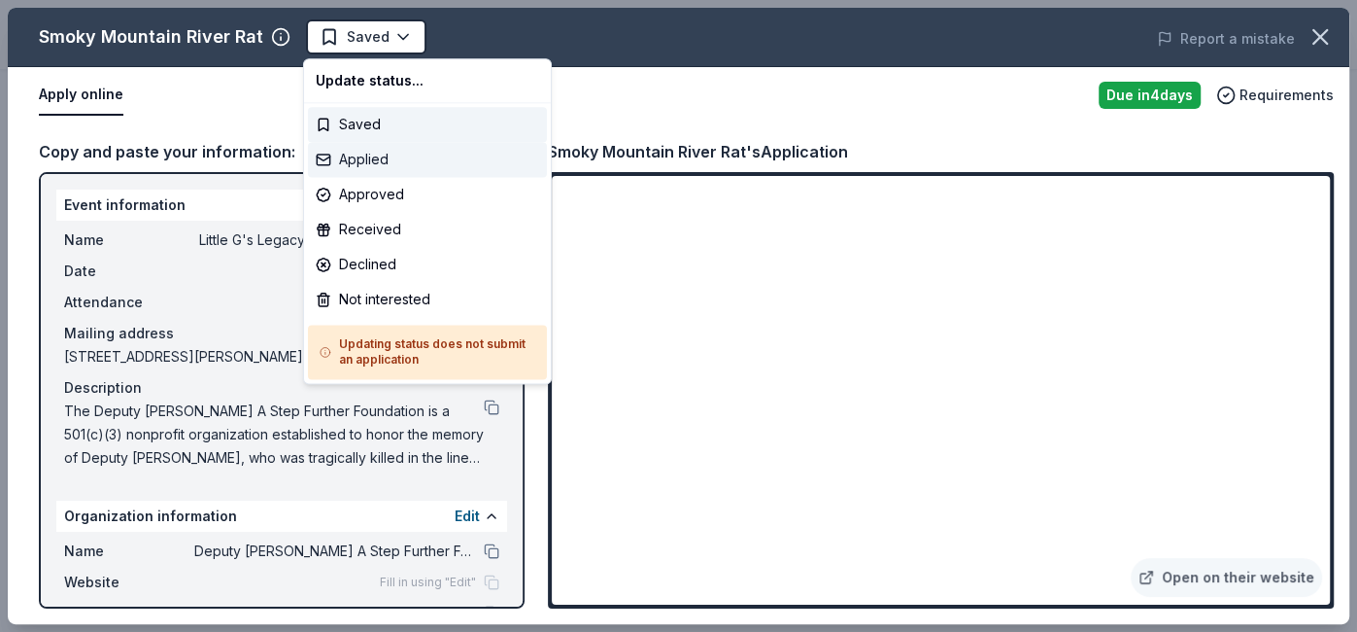
click at [391, 162] on div "Applied" at bounding box center [427, 159] width 239 height 35
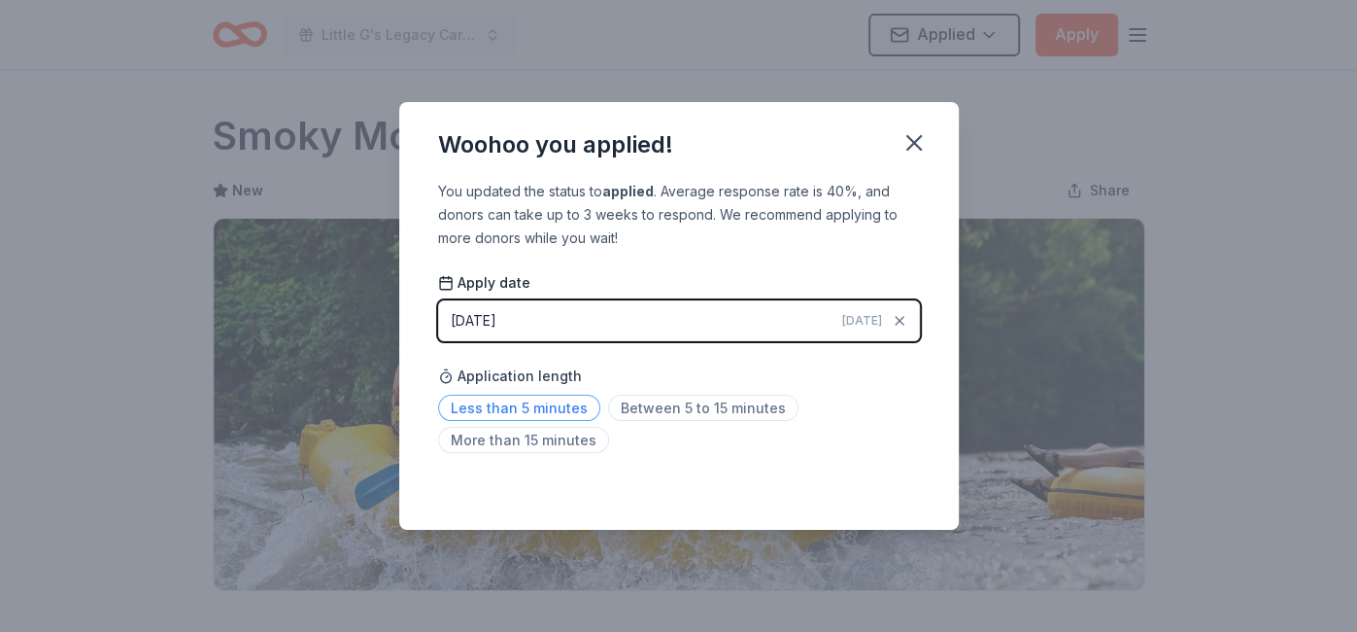
click at [570, 404] on span "Less than 5 minutes" at bounding box center [519, 407] width 162 height 26
click at [916, 140] on icon "button" at bounding box center [914, 143] width 14 height 14
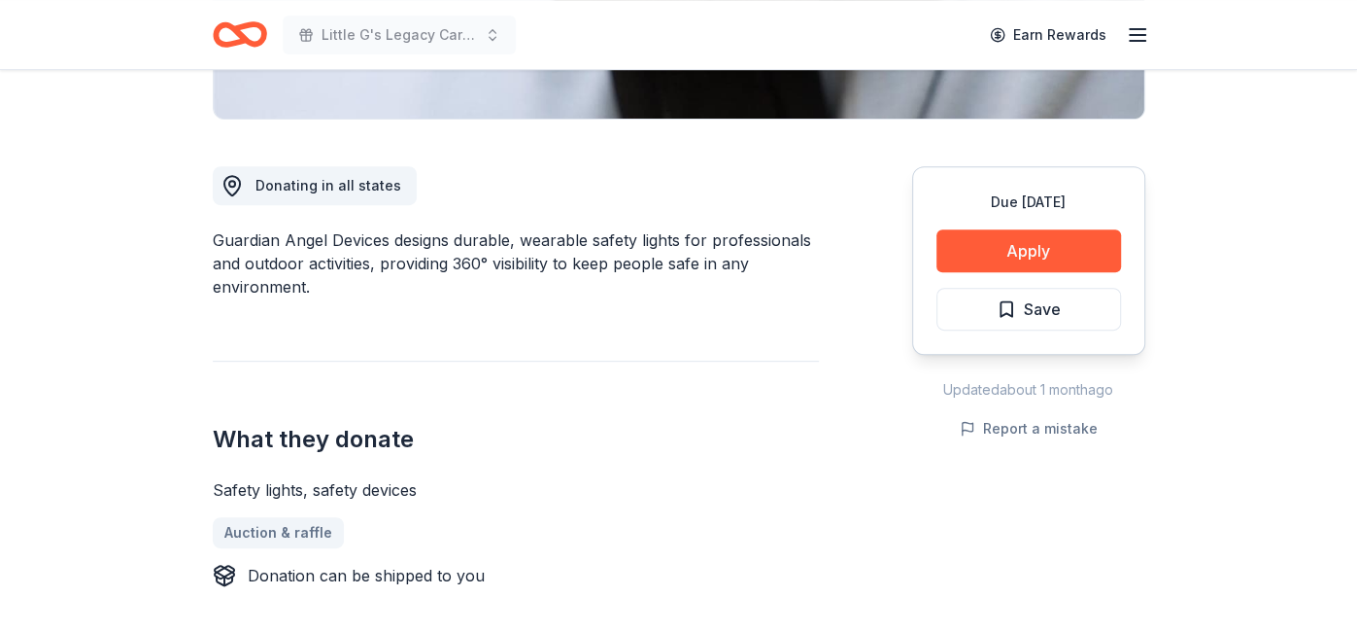
scroll to position [473, 0]
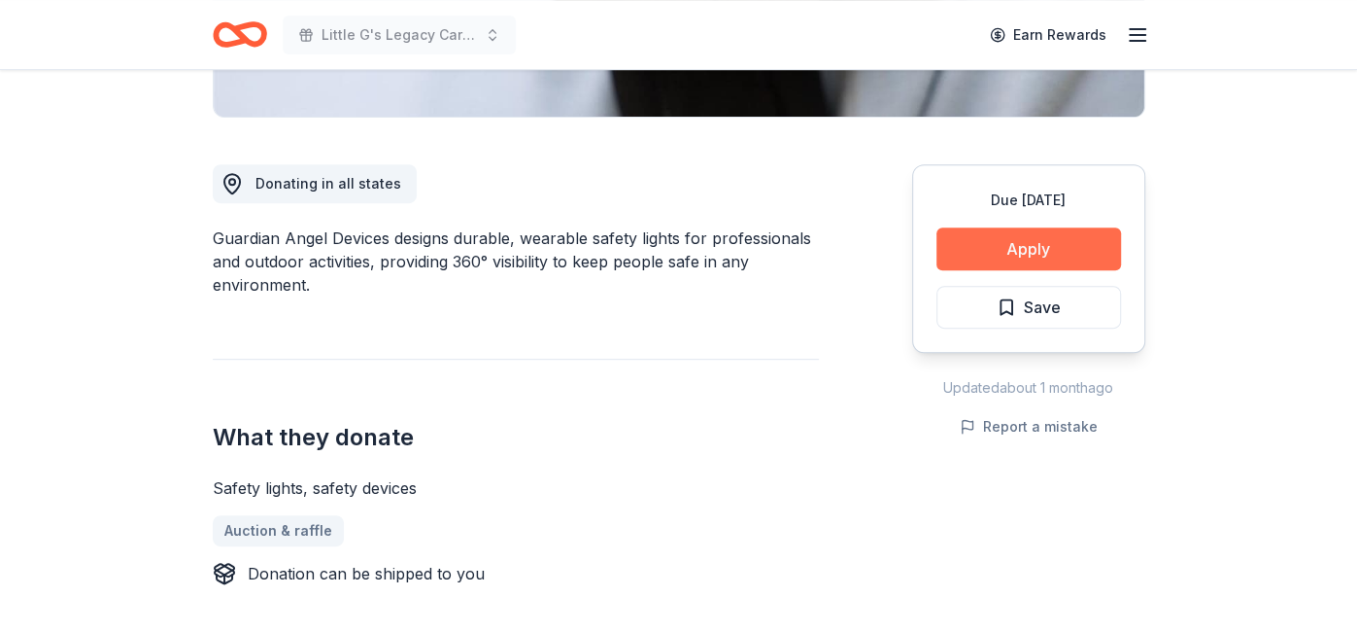
click at [1040, 237] on button "Apply" at bounding box center [1029, 248] width 185 height 43
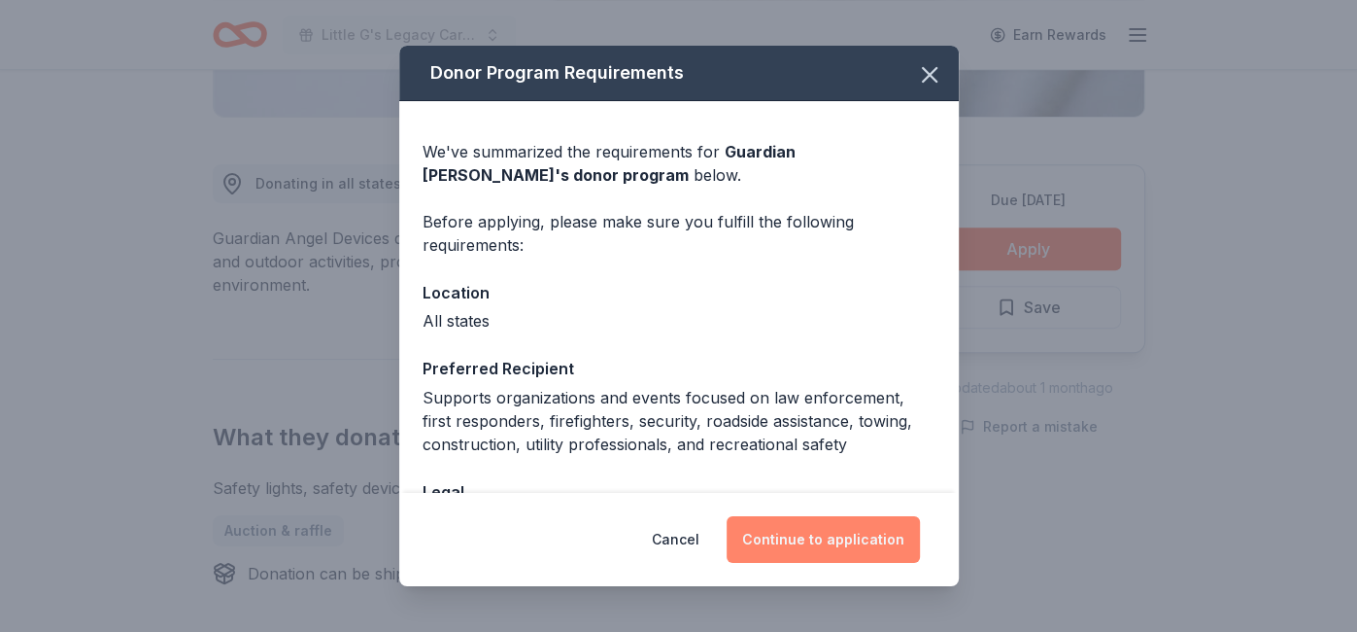
click at [830, 530] on button "Continue to application" at bounding box center [823, 539] width 193 height 47
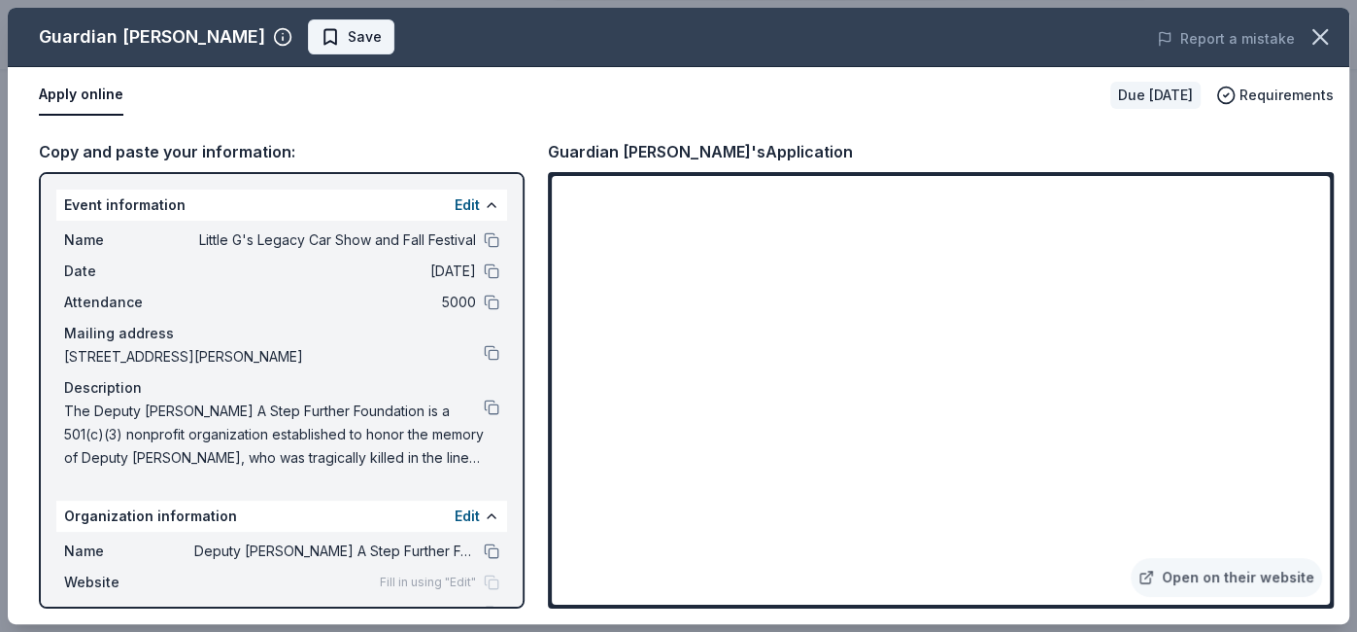
click at [321, 28] on span "Save" at bounding box center [351, 36] width 61 height 23
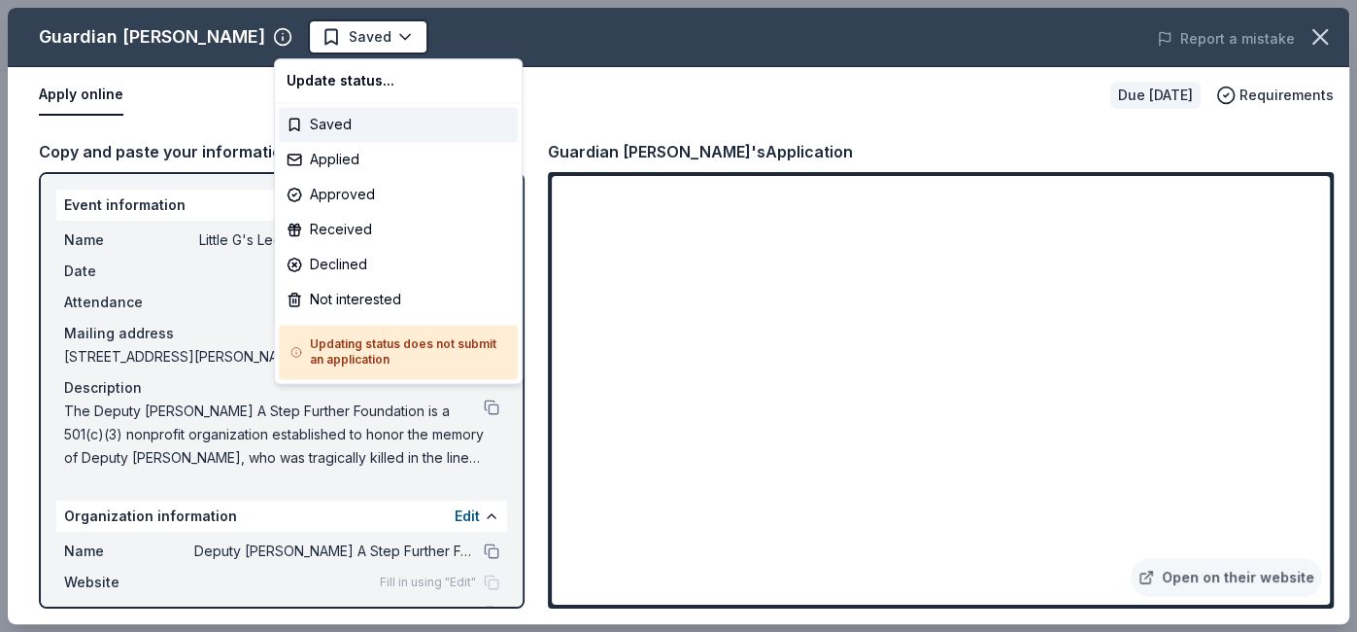
scroll to position [0, 0]
click at [307, 31] on body "Little G's Legacy Car Show and Fall Festival Saved Apply Due in 16 days Share G…" at bounding box center [678, 316] width 1357 height 632
click at [345, 161] on div "Applied" at bounding box center [398, 159] width 239 height 35
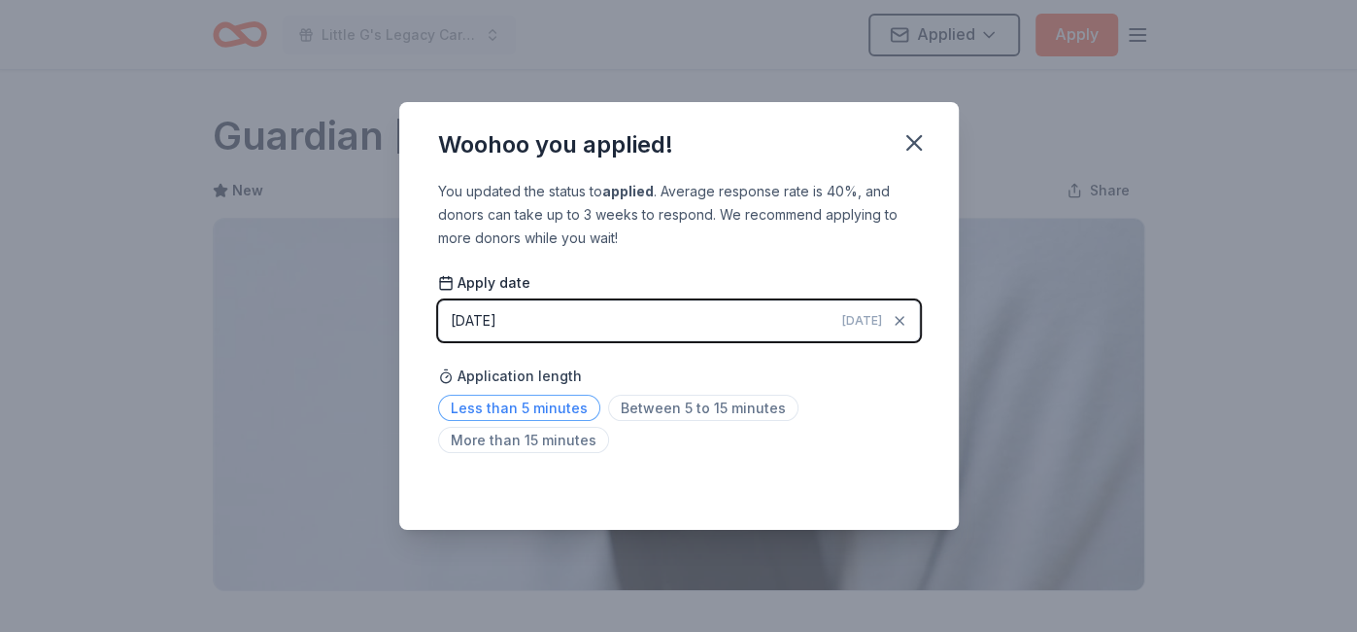
click at [540, 409] on span "Less than 5 minutes" at bounding box center [519, 407] width 162 height 26
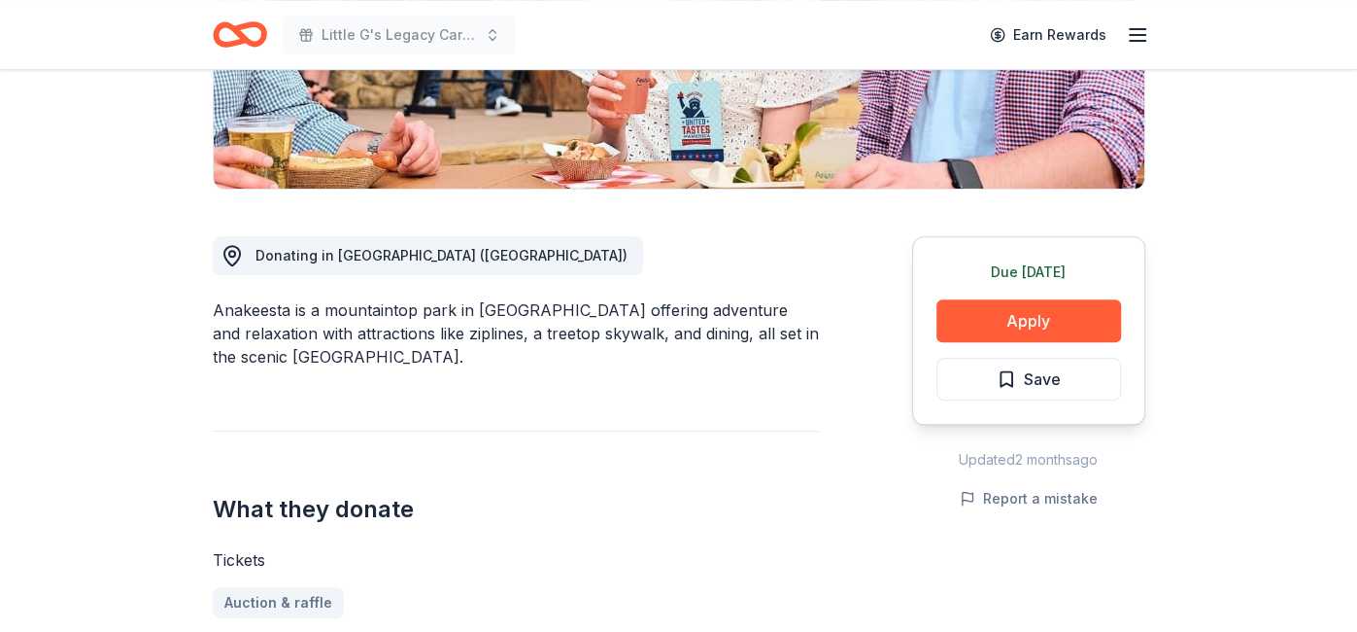
scroll to position [399, 0]
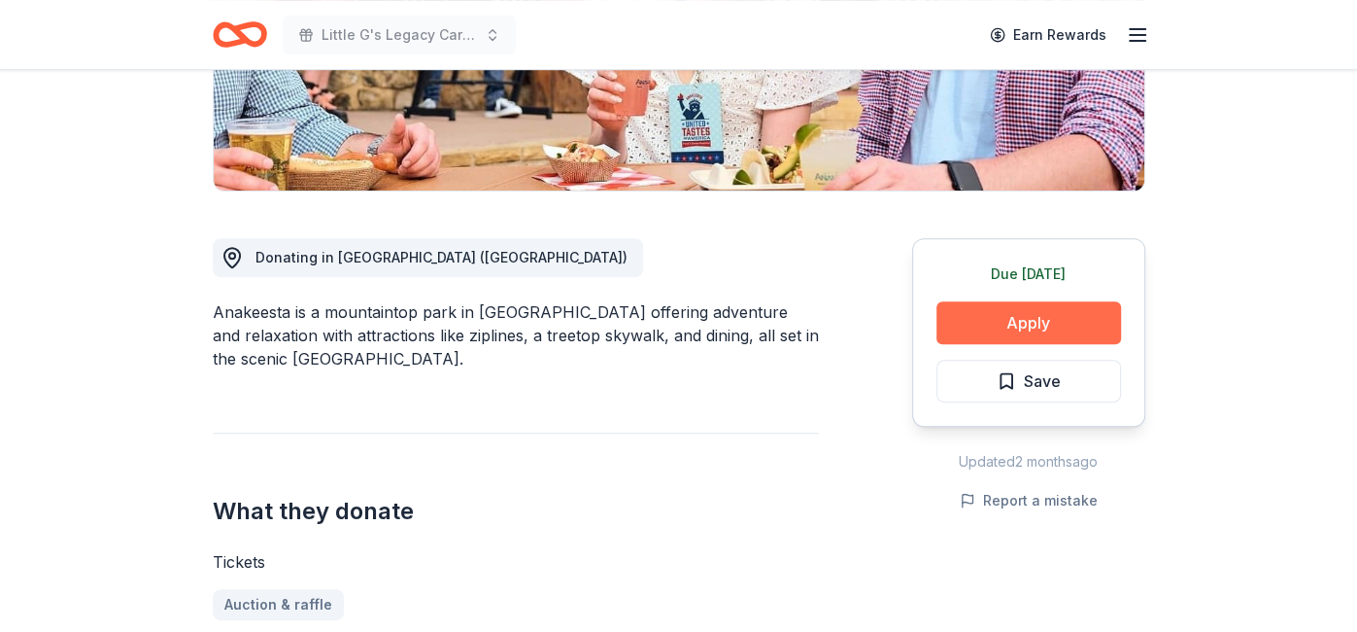
click at [950, 326] on button "Apply" at bounding box center [1029, 322] width 185 height 43
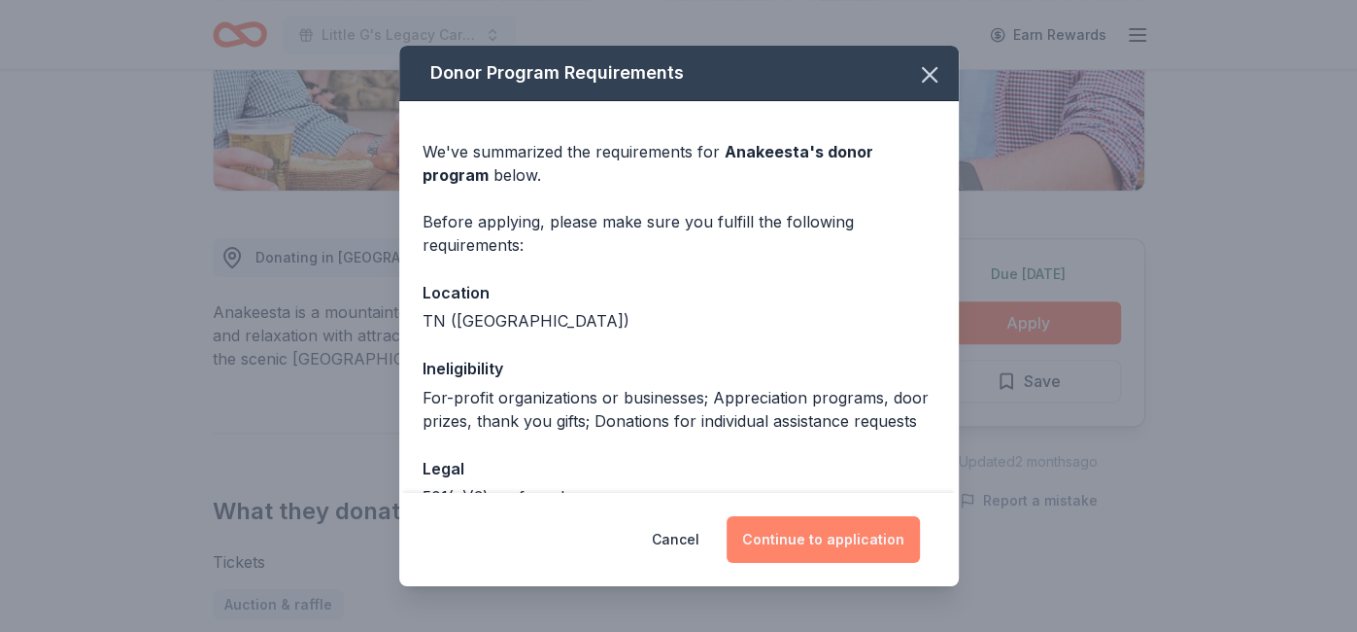
click at [811, 522] on button "Continue to application" at bounding box center [823, 539] width 193 height 47
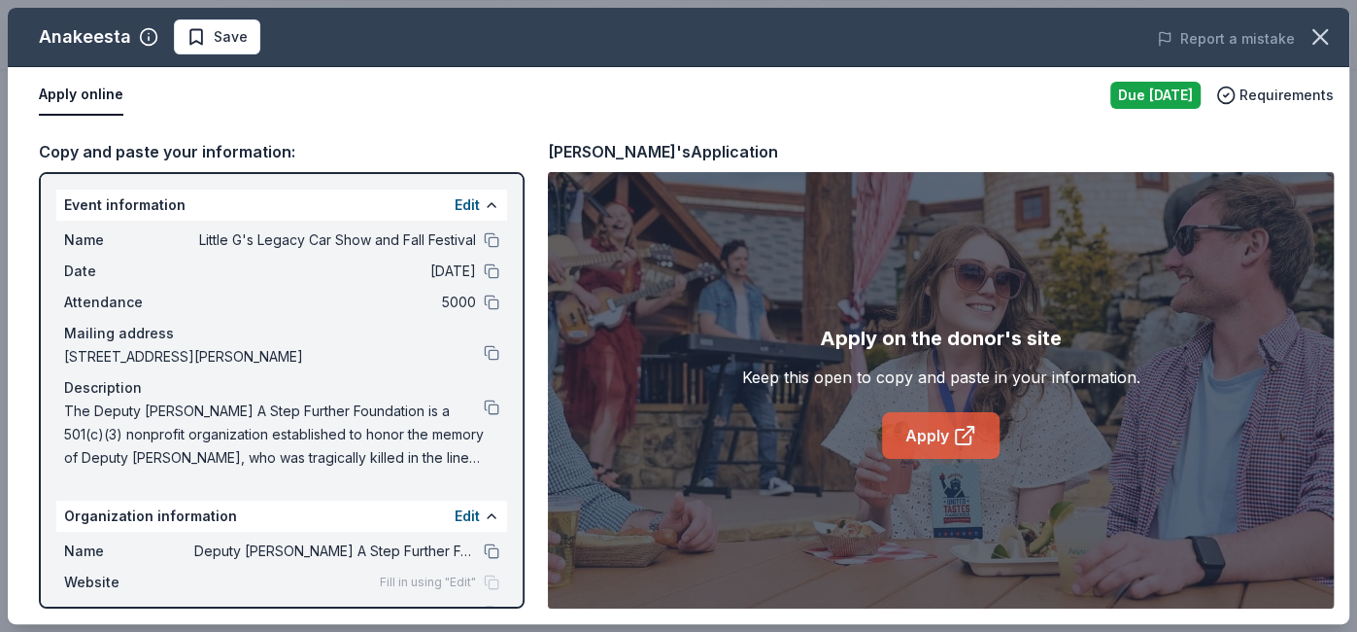
click at [968, 439] on icon at bounding box center [964, 435] width 23 height 23
click at [235, 42] on span "Save" at bounding box center [231, 36] width 34 height 23
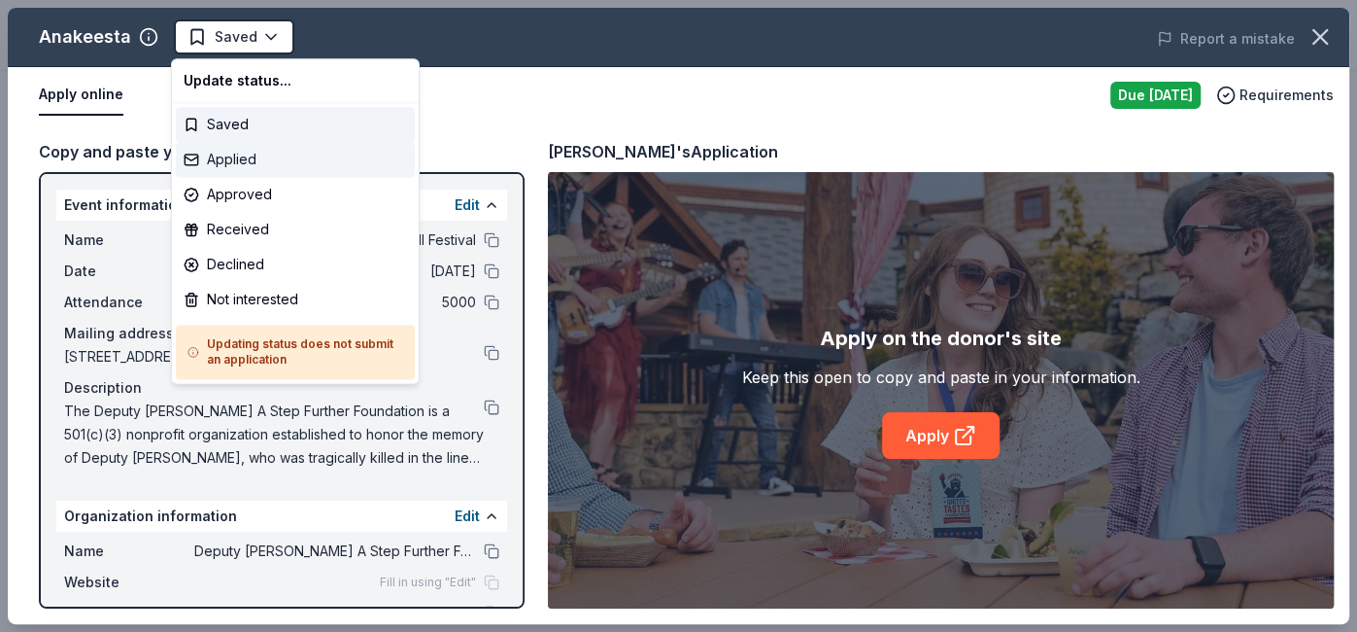
click at [296, 159] on div "Applied" at bounding box center [295, 159] width 239 height 35
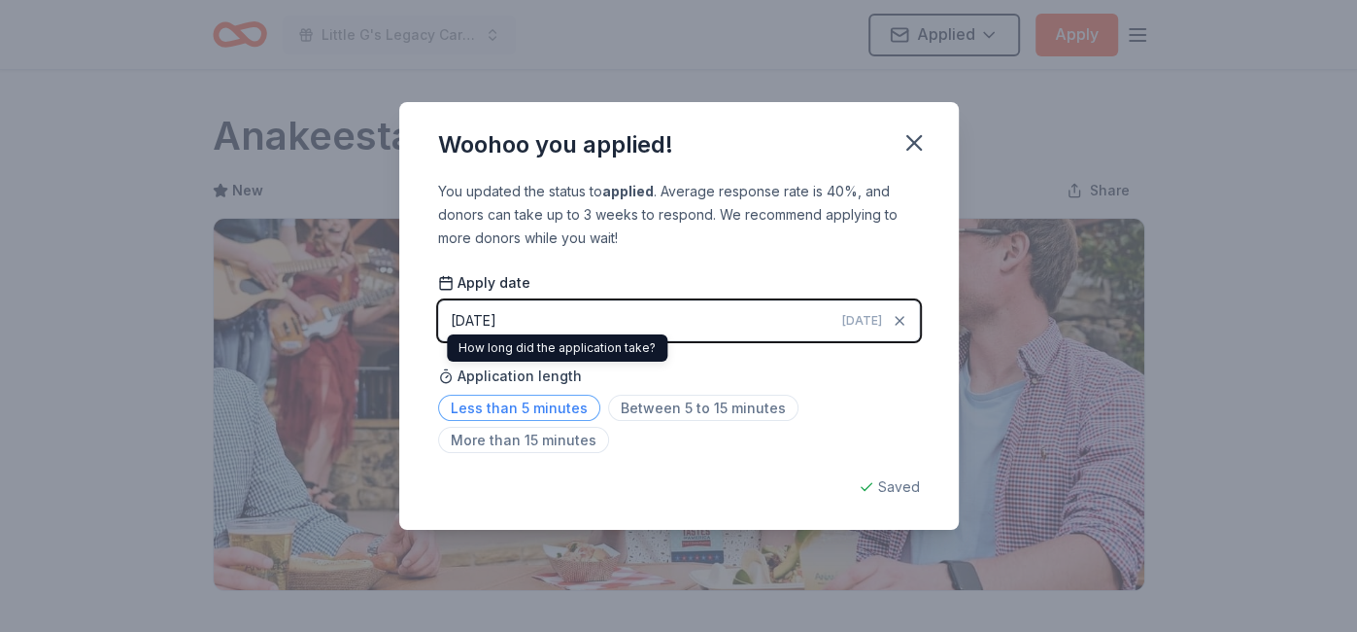
click at [561, 397] on span "Less than 5 minutes" at bounding box center [519, 407] width 162 height 26
